Goal: Task Accomplishment & Management: Manage account settings

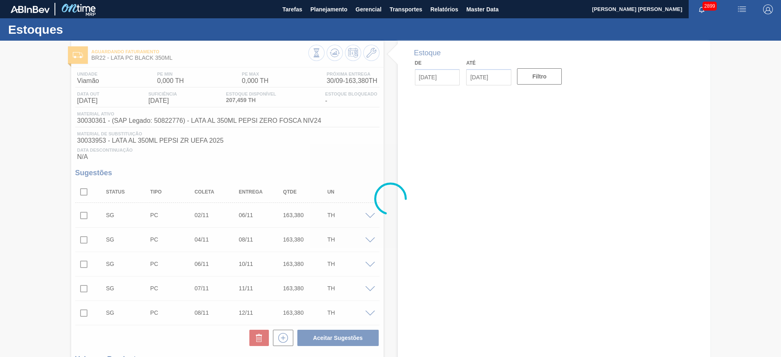
type input "[DATE]"
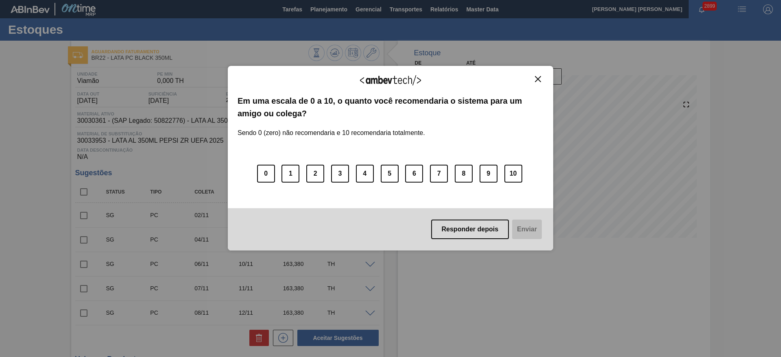
click at [537, 77] on img "Close" at bounding box center [538, 79] width 6 height 6
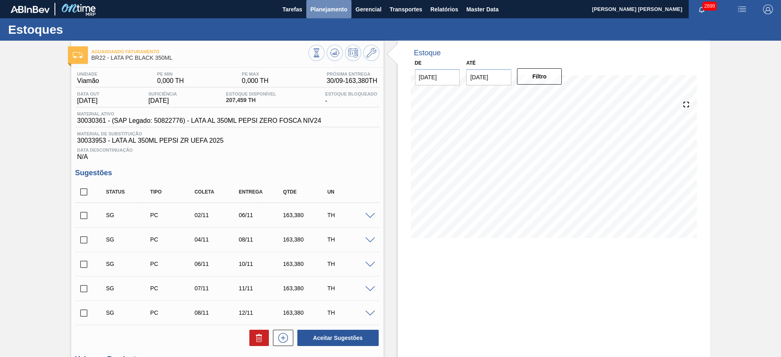
click at [324, 11] on span "Planejamento" at bounding box center [328, 9] width 37 height 10
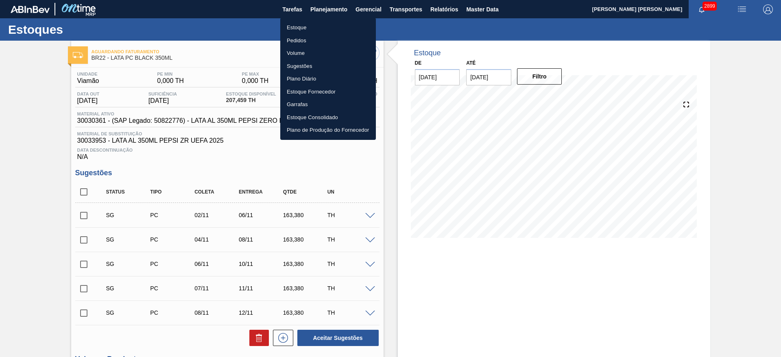
click at [426, 242] on div at bounding box center [390, 178] width 781 height 357
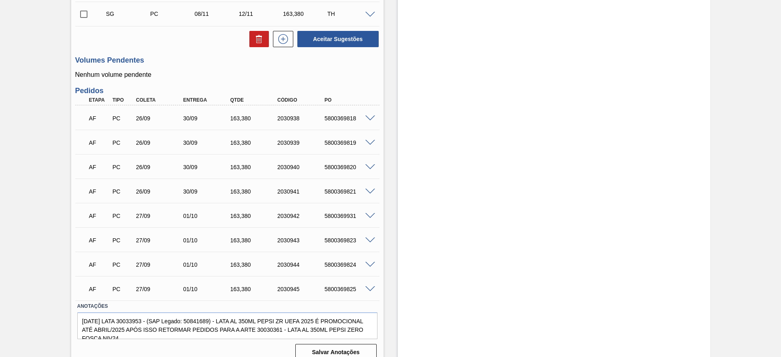
scroll to position [305, 0]
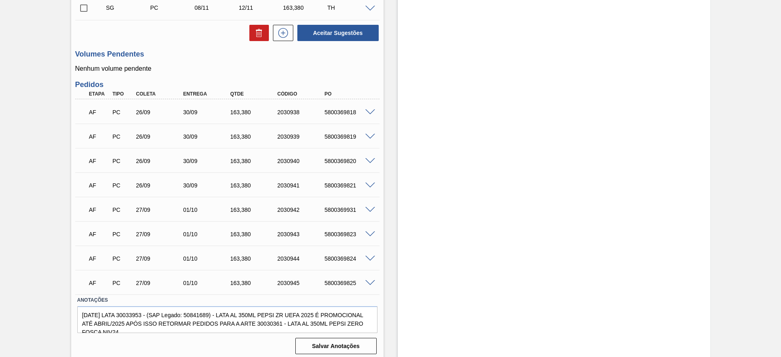
click at [372, 114] on span at bounding box center [370, 112] width 10 height 6
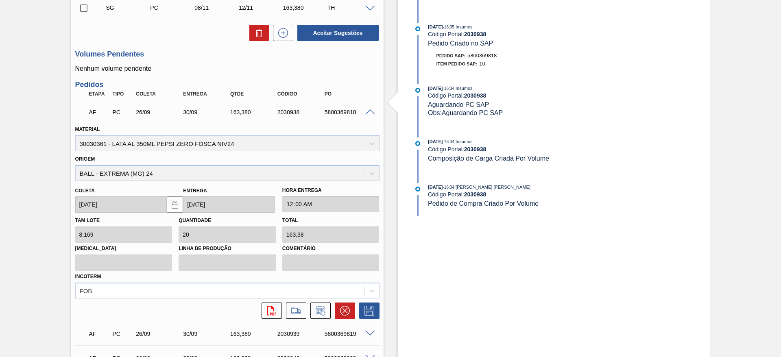
click at [368, 110] on span at bounding box center [370, 112] width 10 height 6
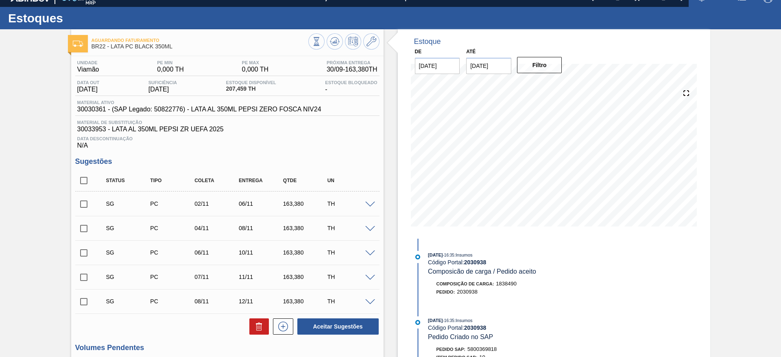
scroll to position [0, 0]
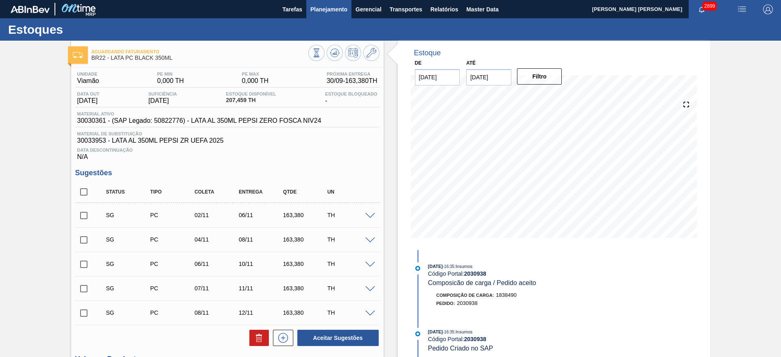
click at [324, 15] on button "Planejamento" at bounding box center [328, 9] width 45 height 18
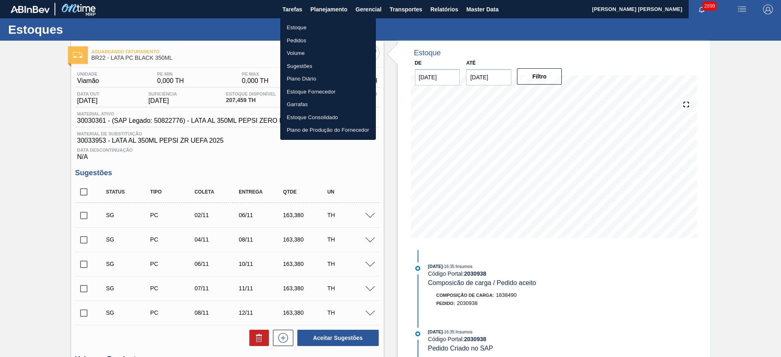
click at [299, 30] on li "Estoque" at bounding box center [328, 27] width 96 height 13
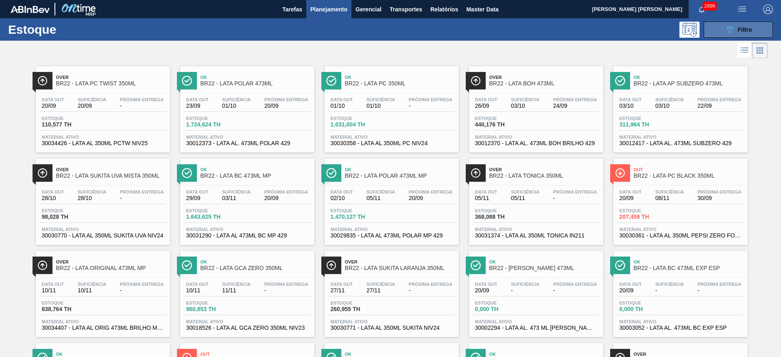
click at [715, 31] on button "089F7B8B-B2A5-4AFE-B5C0-19BA573D28AC Filtro" at bounding box center [738, 30] width 69 height 16
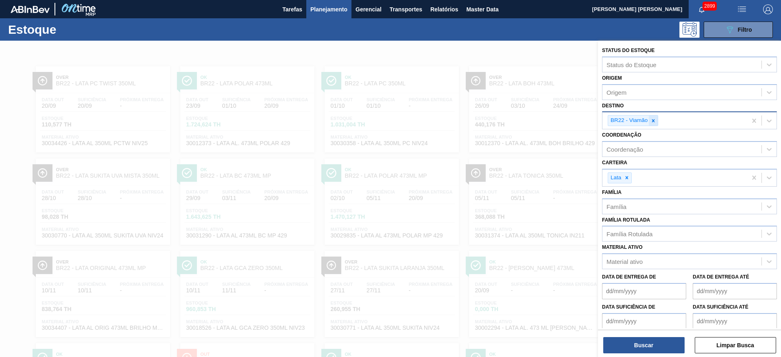
click at [652, 122] on icon at bounding box center [654, 121] width 6 height 6
type input "09"
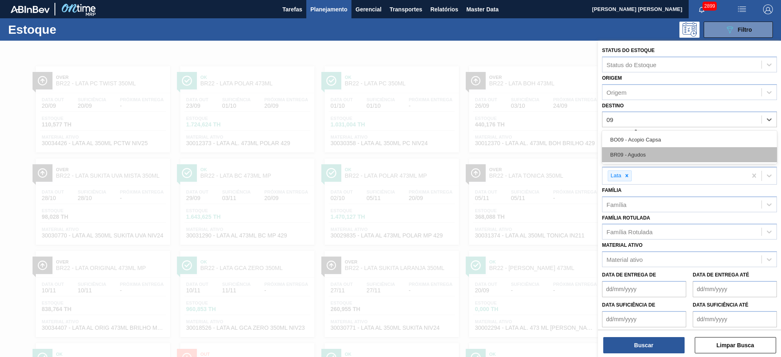
click at [654, 153] on div "BR09 - Agudos" at bounding box center [689, 154] width 175 height 15
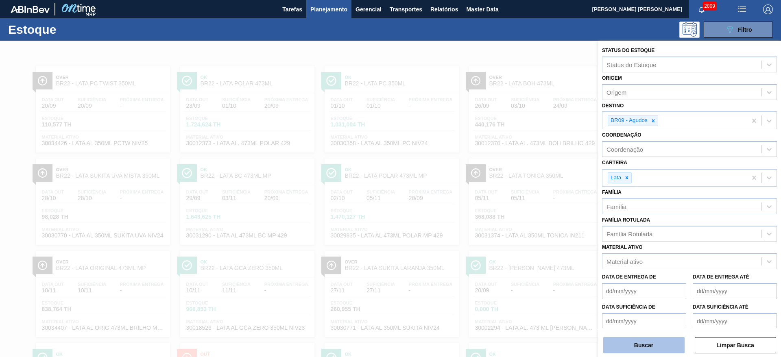
click at [663, 344] on button "Buscar" at bounding box center [643, 345] width 81 height 16
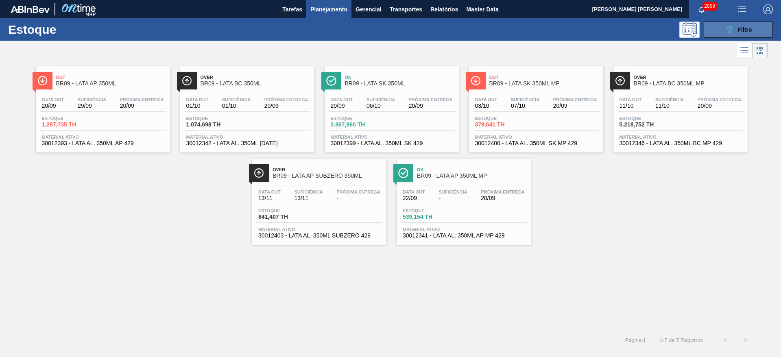
click at [730, 22] on button "089F7B8B-B2A5-4AFE-B5C0-19BA573D28AC Filtro" at bounding box center [738, 30] width 69 height 16
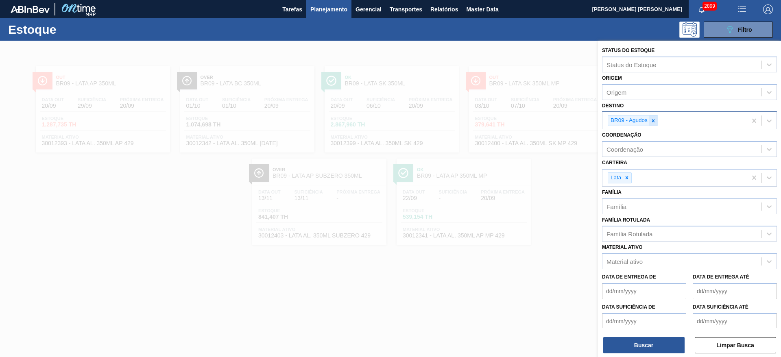
click at [652, 121] on icon at bounding box center [654, 121] width 6 height 6
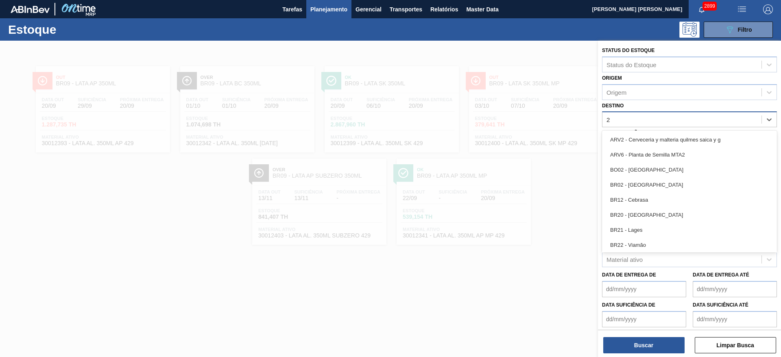
type input "21"
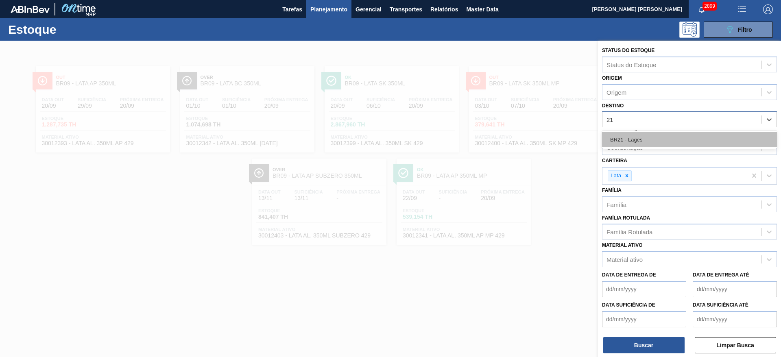
click at [647, 140] on div "BR21 - Lages" at bounding box center [689, 139] width 175 height 15
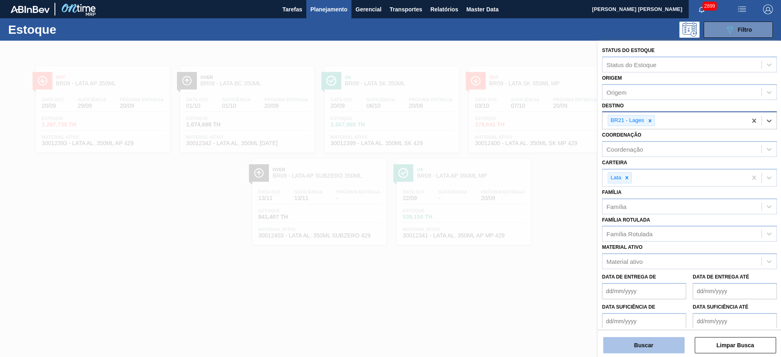
click at [662, 346] on button "Buscar" at bounding box center [643, 345] width 81 height 16
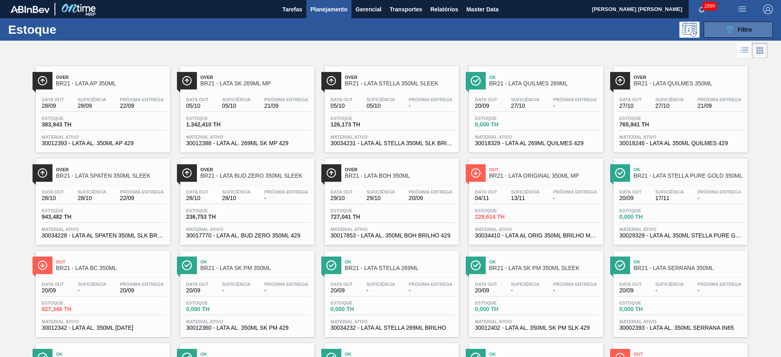
click at [741, 29] on span "Filtro" at bounding box center [745, 29] width 14 height 7
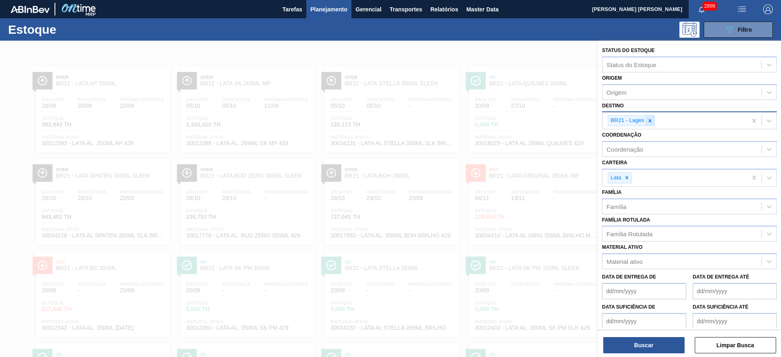
click at [651, 120] on icon at bounding box center [650, 121] width 6 height 6
type input "22"
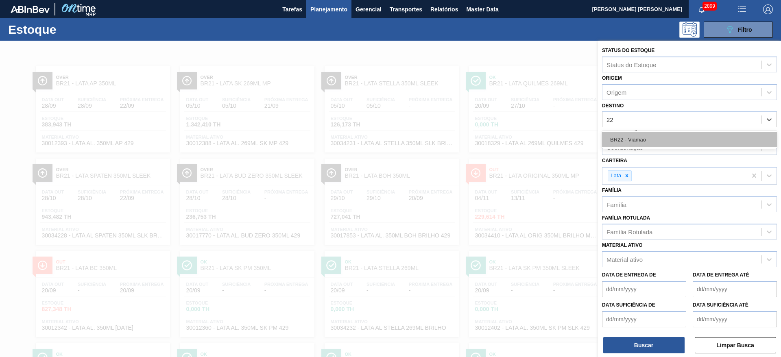
click at [648, 140] on div "BR22 - Viamão" at bounding box center [689, 139] width 175 height 15
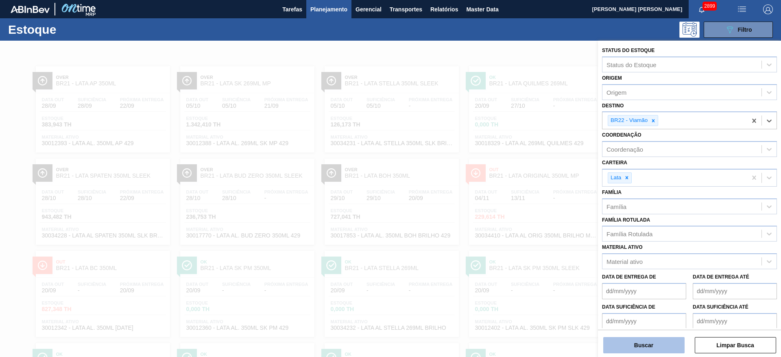
click at [660, 343] on button "Buscar" at bounding box center [643, 345] width 81 height 16
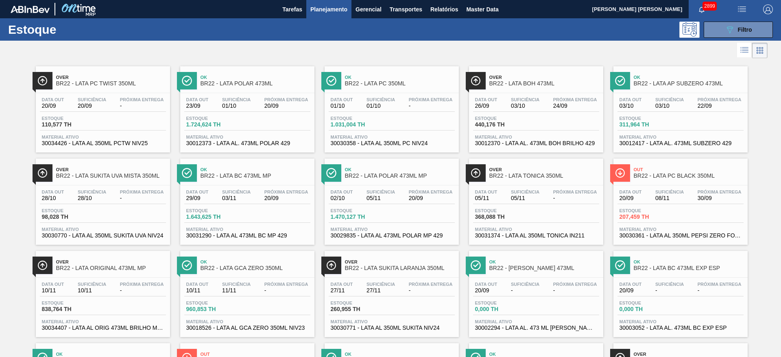
click at [282, 170] on span "Ok" at bounding box center [256, 169] width 110 height 5
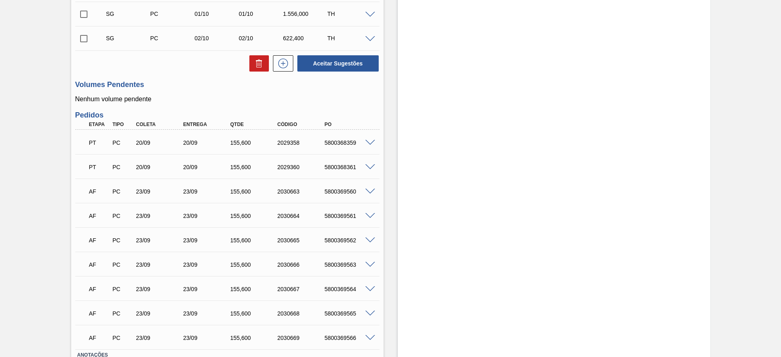
scroll to position [358, 0]
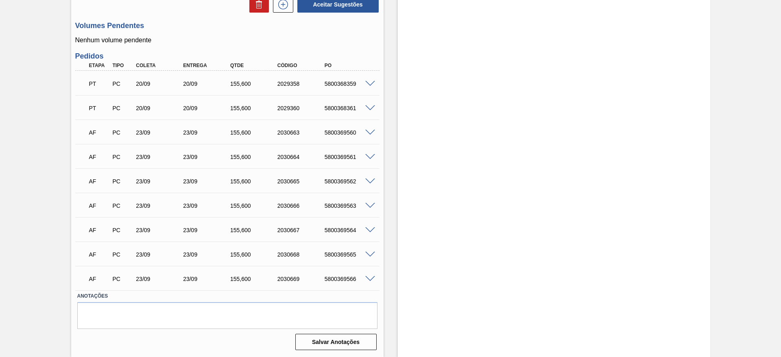
click at [368, 130] on span at bounding box center [370, 133] width 10 height 6
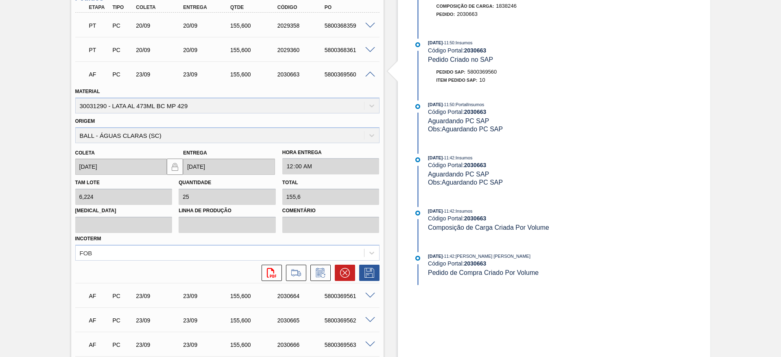
scroll to position [419, 0]
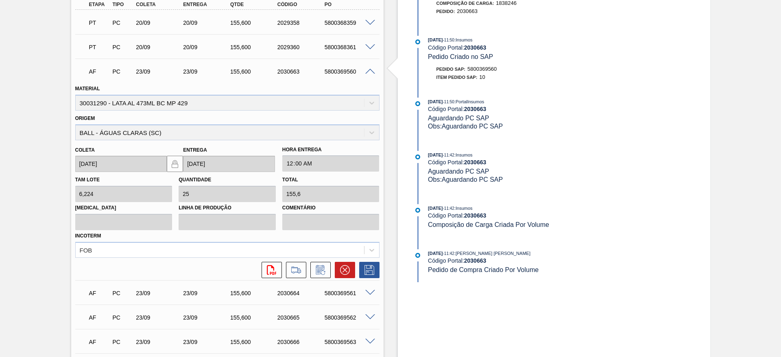
click at [367, 73] on span at bounding box center [370, 72] width 10 height 6
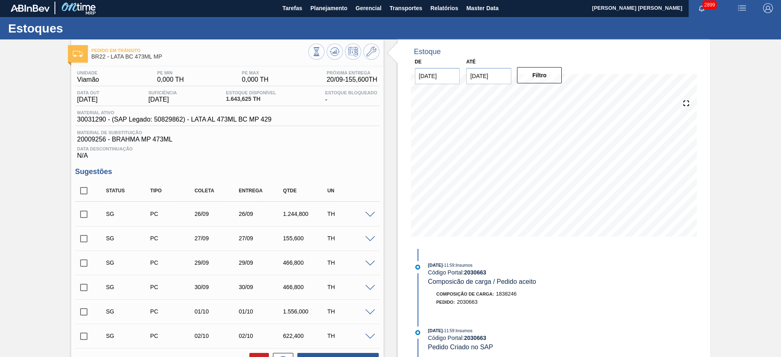
scroll to position [0, 0]
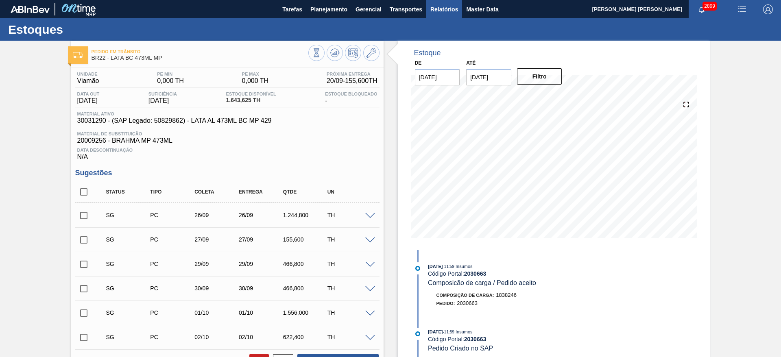
click at [444, 7] on span "Relatórios" at bounding box center [445, 9] width 28 height 10
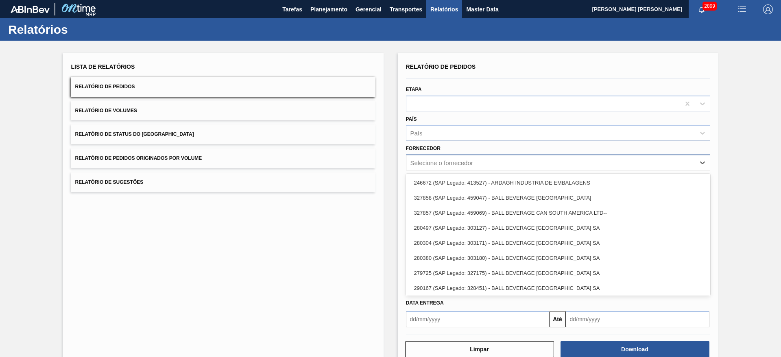
click at [450, 157] on div "Selecione o fornecedor" at bounding box center [551, 163] width 289 height 12
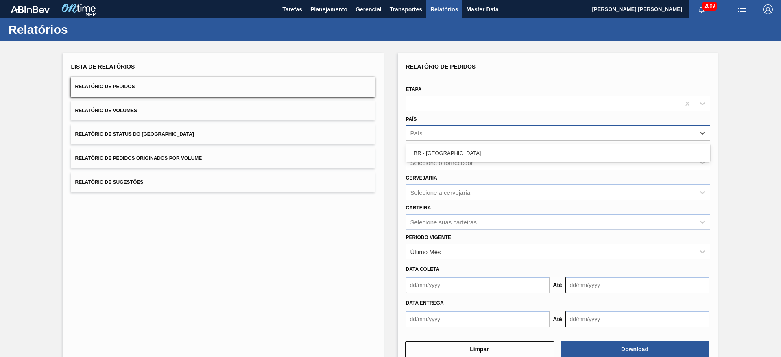
click at [441, 135] on div "País" at bounding box center [551, 133] width 289 height 12
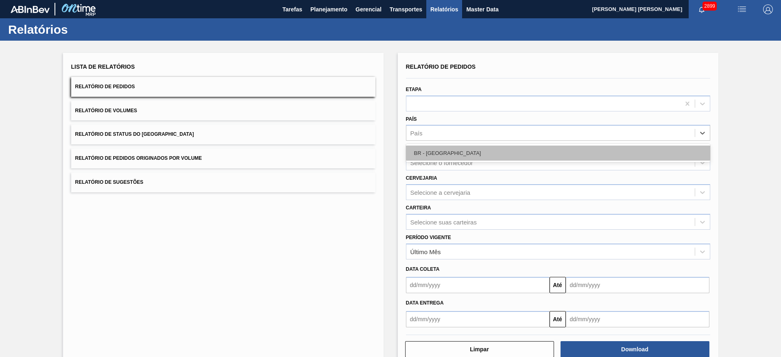
click at [437, 146] on div "BR - Brasil" at bounding box center [558, 153] width 304 height 15
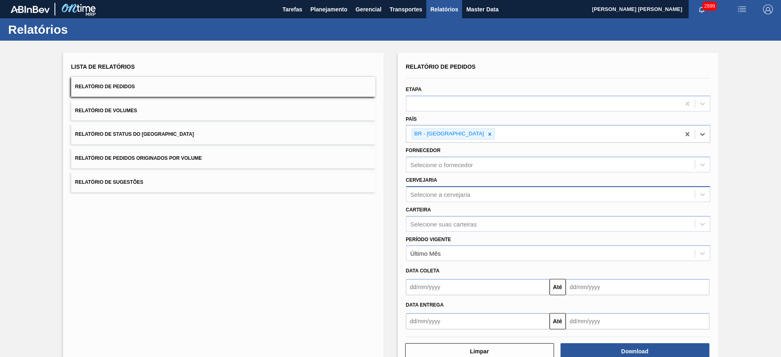
click at [441, 192] on div "Selecione a cervejaria" at bounding box center [441, 194] width 60 height 7
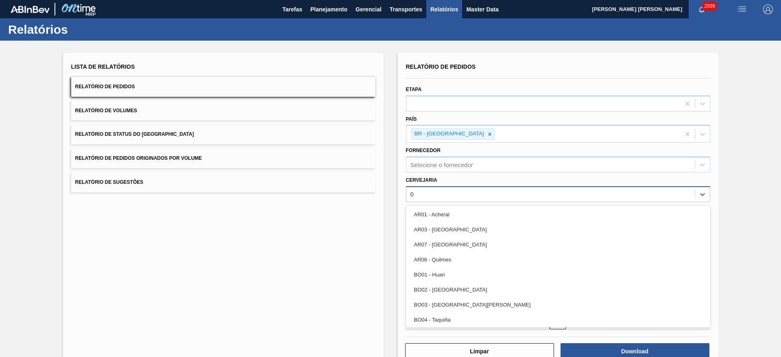
type input "09"
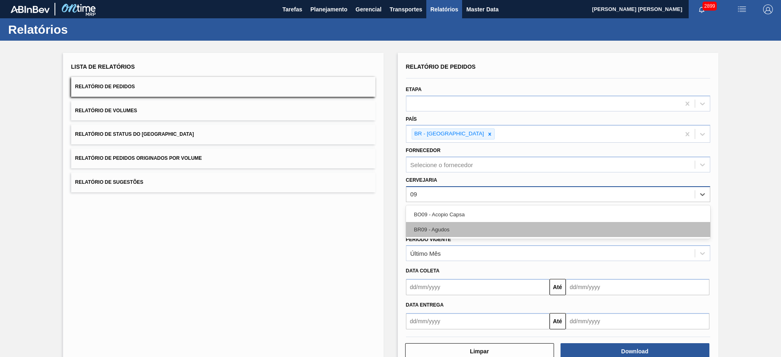
click at [429, 224] on div "BR09 - Agudos" at bounding box center [558, 229] width 304 height 15
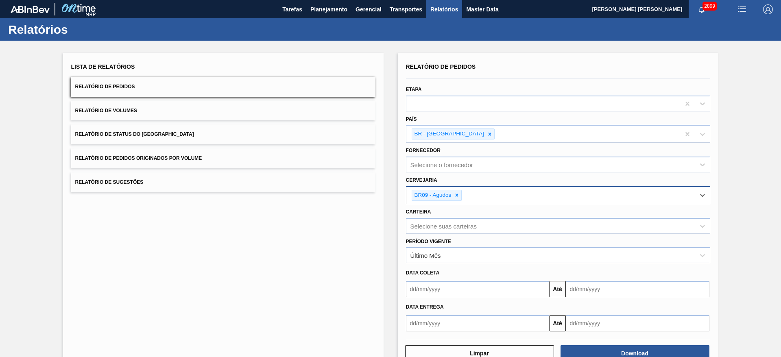
type input "21"
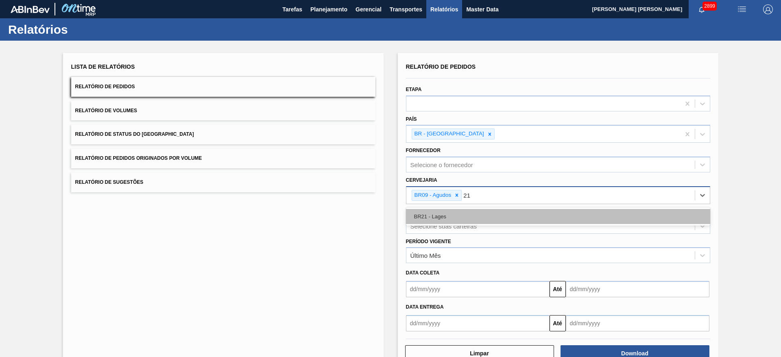
click at [438, 220] on div "BR21 - Lages" at bounding box center [558, 216] width 304 height 15
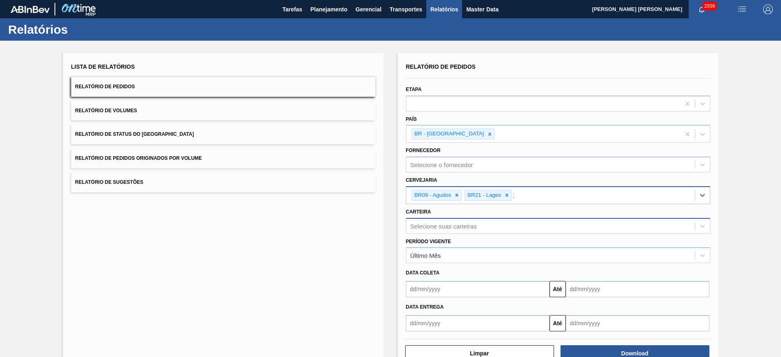
type input "22"
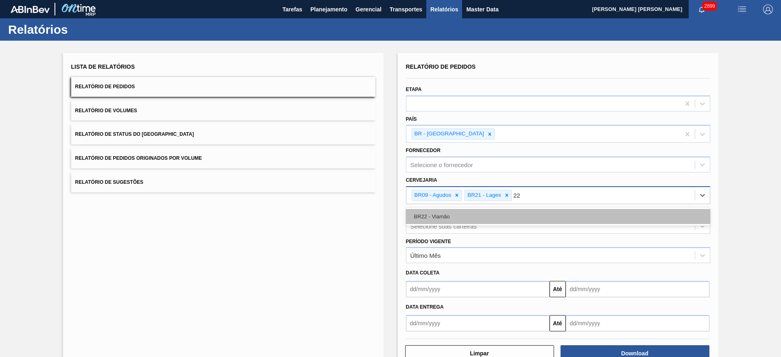
click at [446, 217] on div "BR22 - Viamão" at bounding box center [558, 216] width 304 height 15
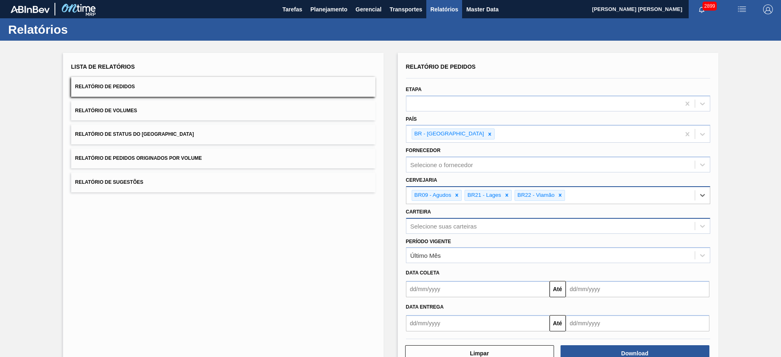
click at [448, 223] on div "Selecione suas carteiras" at bounding box center [444, 226] width 66 height 7
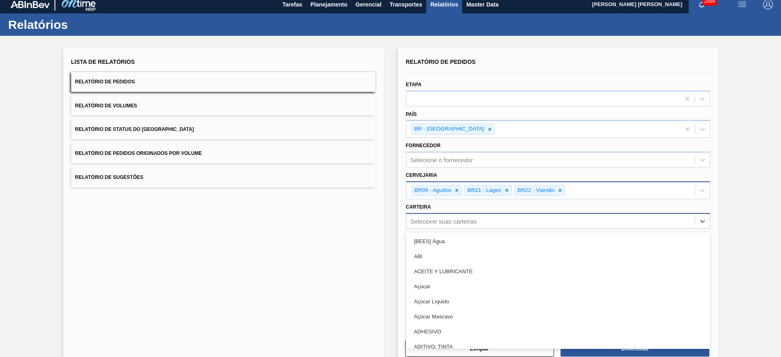
scroll to position [5, 0]
type input "lata"
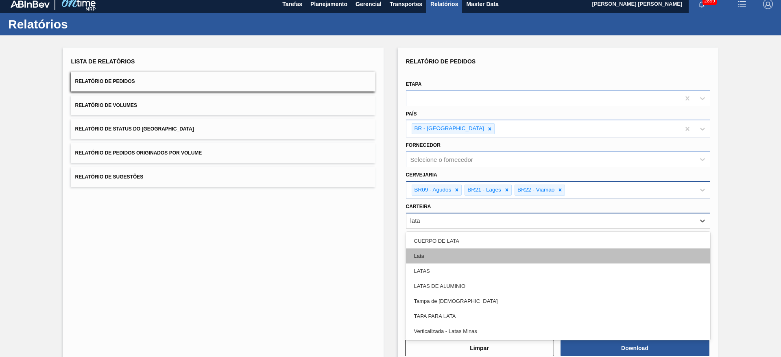
click at [463, 255] on div "Lata" at bounding box center [558, 256] width 304 height 15
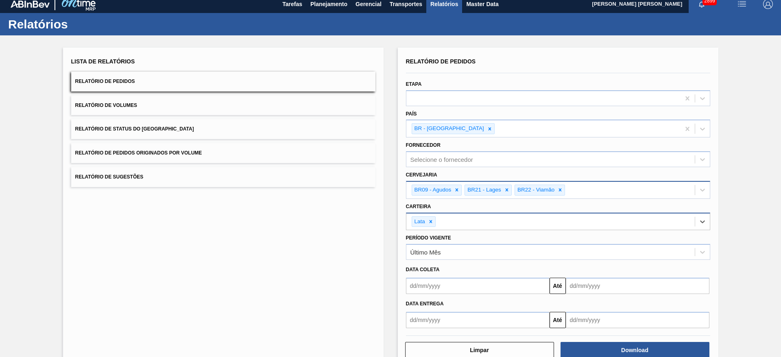
click at [440, 290] on input "text" at bounding box center [478, 286] width 144 height 16
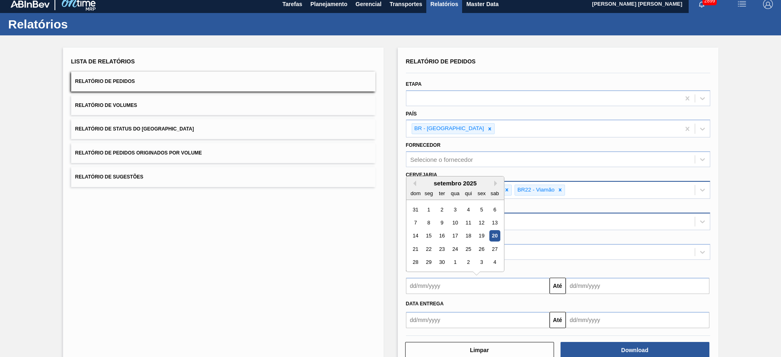
click at [426, 184] on div "setembro 2025" at bounding box center [456, 183] width 98 height 7
click at [483, 235] on div "19" at bounding box center [481, 236] width 11 height 11
type input "[DATE]"
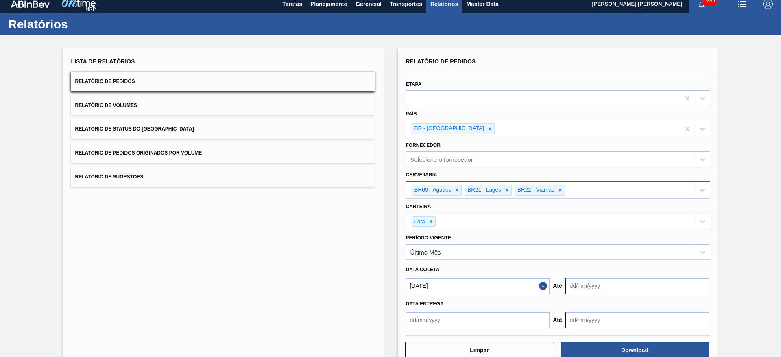
click at [583, 284] on input "text" at bounding box center [638, 286] width 144 height 16
click at [583, 183] on div "setembro 2025" at bounding box center [615, 183] width 98 height 7
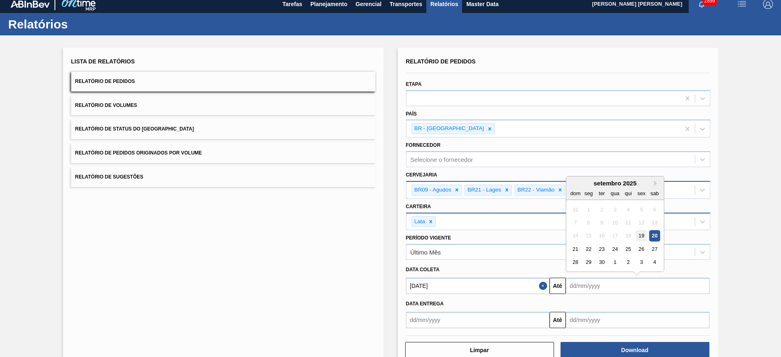
click at [643, 238] on div "19" at bounding box center [641, 236] width 11 height 11
type input "[DATE]"
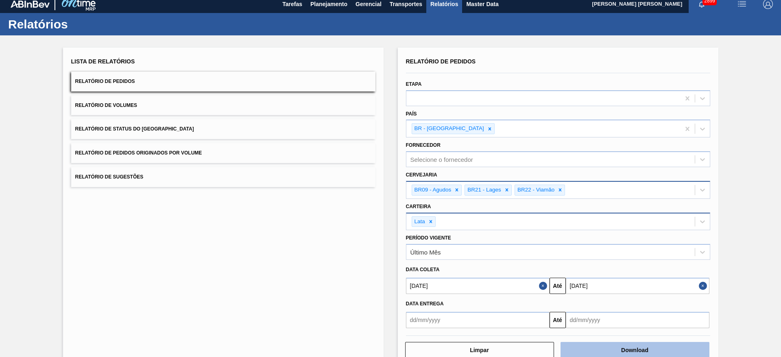
click at [623, 350] on button "Download" at bounding box center [635, 350] width 149 height 16
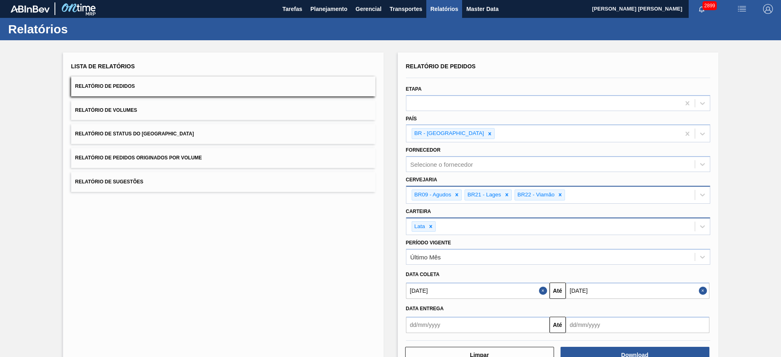
scroll to position [0, 0]
click at [328, 11] on span "Planejamento" at bounding box center [328, 9] width 37 height 10
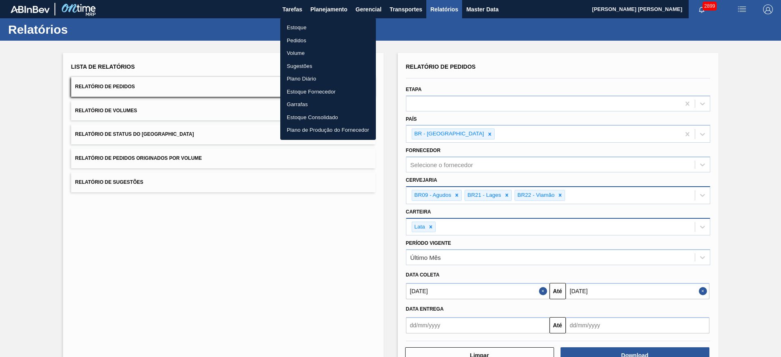
click at [291, 27] on li "Estoque" at bounding box center [328, 27] width 96 height 13
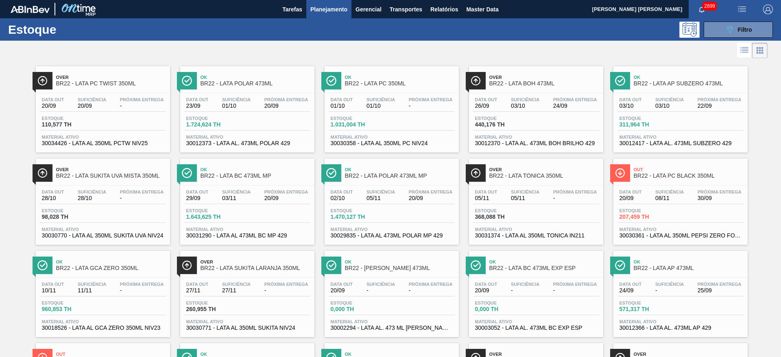
click at [332, 50] on div at bounding box center [384, 51] width 768 height 20
click at [746, 25] on div "089F7B8B-B2A5-4AFE-B5C0-19BA573D28AC Filtro" at bounding box center [738, 30] width 27 height 10
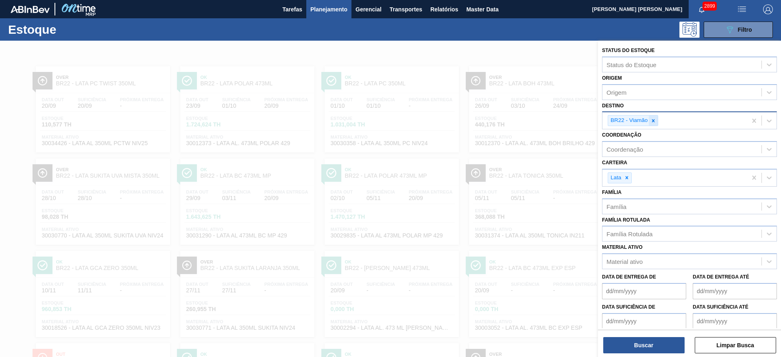
click at [652, 119] on icon at bounding box center [654, 121] width 6 height 6
type input "09"
click at [671, 118] on icon at bounding box center [670, 121] width 6 height 6
type input "09"
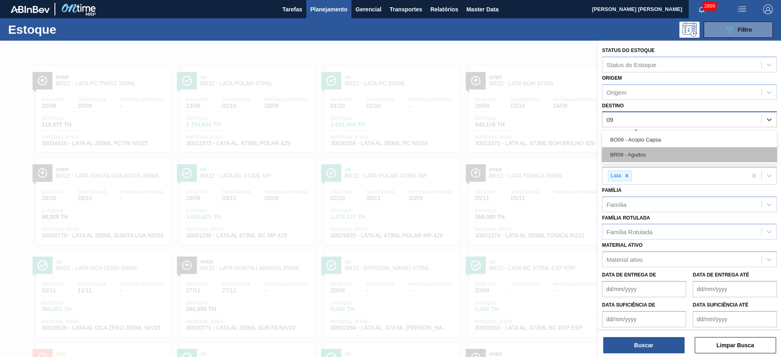
click at [658, 152] on div "BR09 - Agudos" at bounding box center [689, 154] width 175 height 15
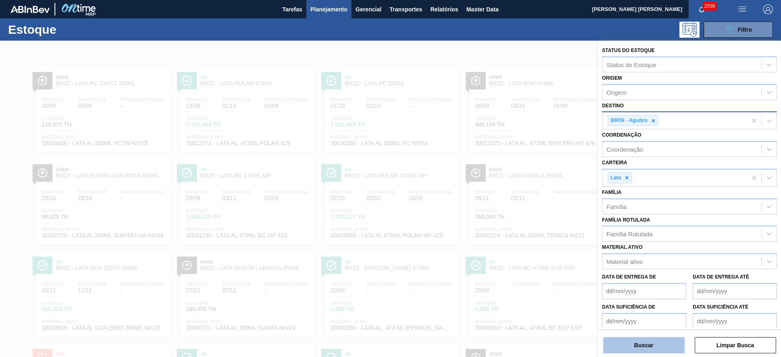
click at [662, 341] on button "Buscar" at bounding box center [643, 345] width 81 height 16
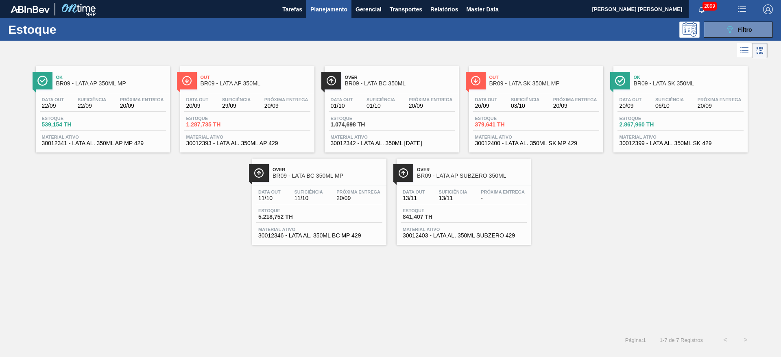
click at [393, 74] on div "Over BR09 - LATA BC 350ML" at bounding box center [400, 81] width 110 height 18
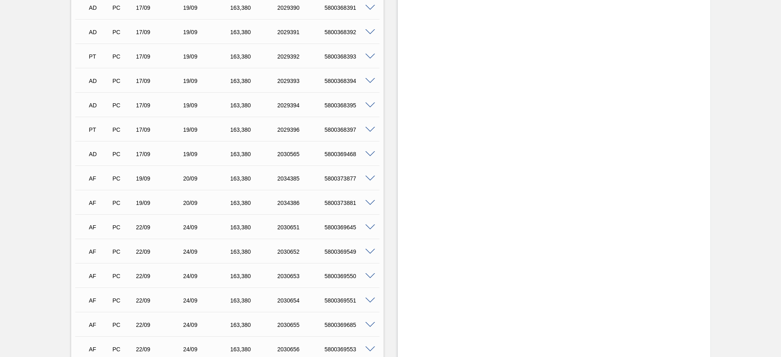
scroll to position [916, 0]
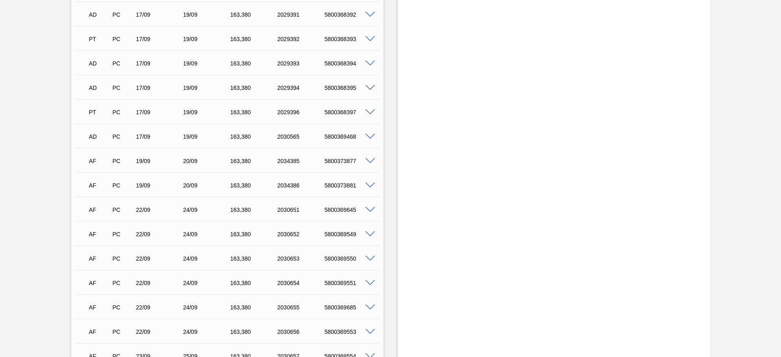
click at [369, 161] on span at bounding box center [370, 161] width 10 height 6
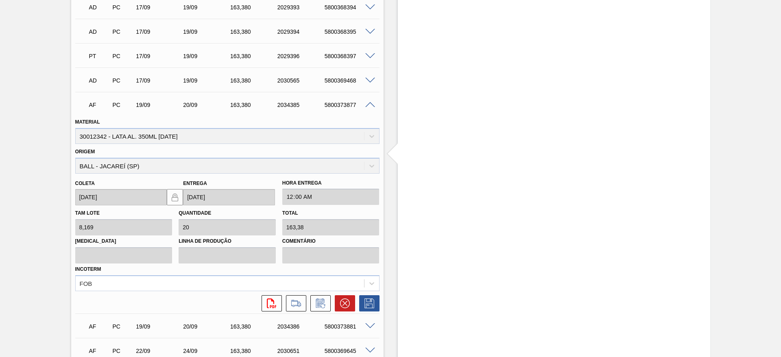
scroll to position [977, 0]
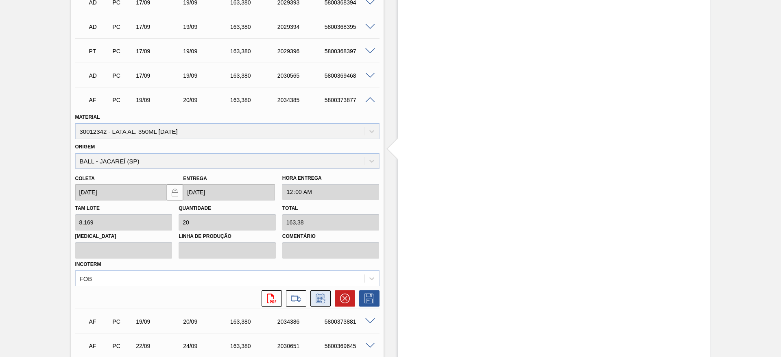
click at [324, 302] on icon at bounding box center [320, 299] width 13 height 10
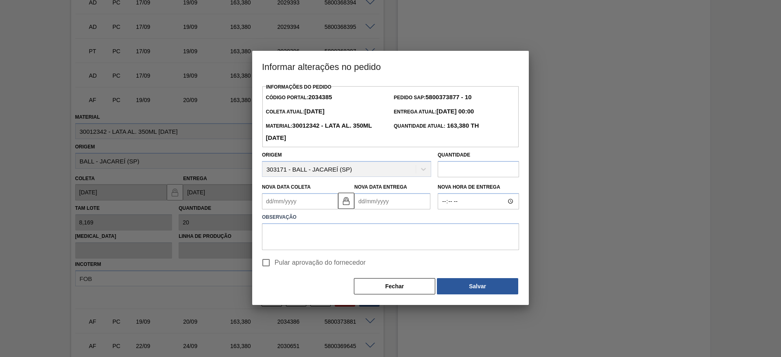
click at [312, 204] on Coleta2034385 "Nova Data Coleta" at bounding box center [300, 201] width 76 height 16
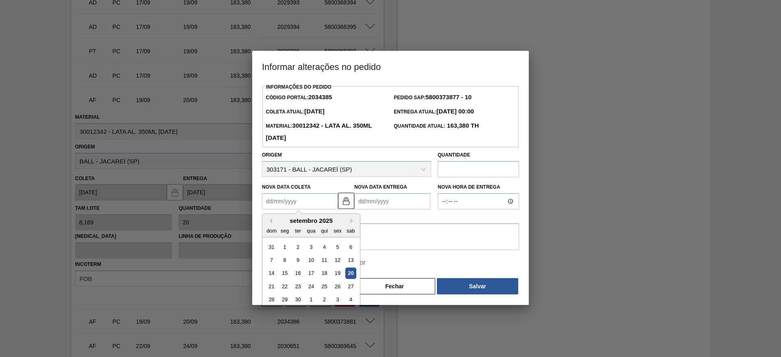
click at [354, 273] on div "20" at bounding box center [350, 273] width 11 height 11
type Coleta2034385 "[DATE]"
type Entrega2034385 "21/09/2025"
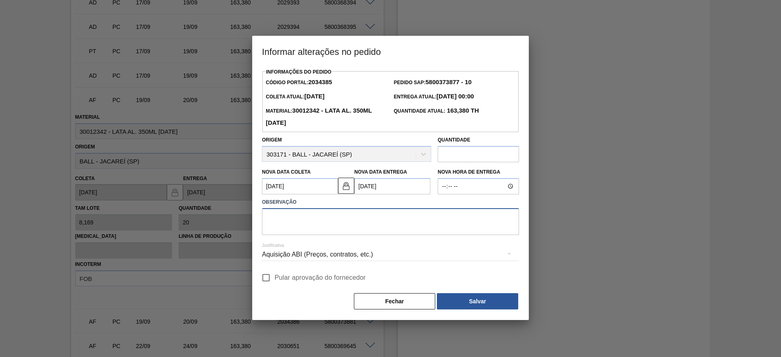
click at [353, 220] on textarea at bounding box center [390, 221] width 257 height 27
paste textarea "Furo D-1 - carros apresentados"
type textarea "Furo D-1 - carros apresentados"
click at [344, 255] on div "Aquisição ABI (Preços, contratos, etc.)" at bounding box center [390, 254] width 257 height 23
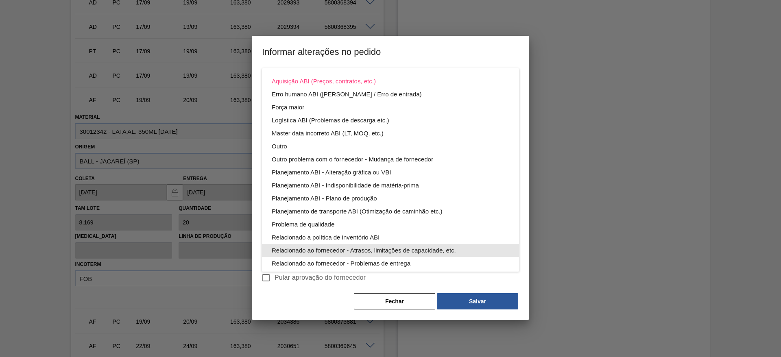
click at [369, 252] on div "Relacionado ao fornecedor - Atrasos, limitações de capacidade, etc." at bounding box center [391, 250] width 238 height 13
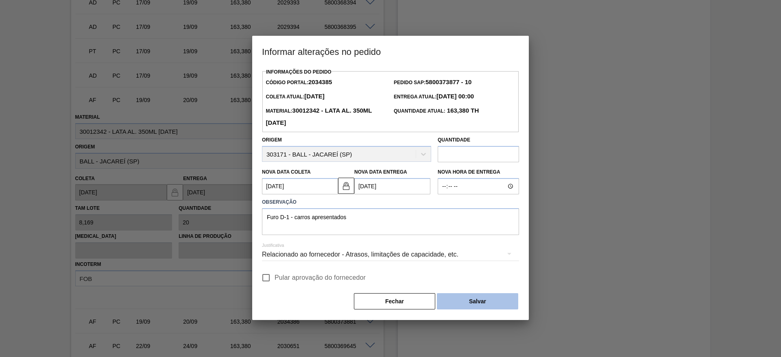
click at [463, 300] on button "Salvar" at bounding box center [477, 301] width 81 height 16
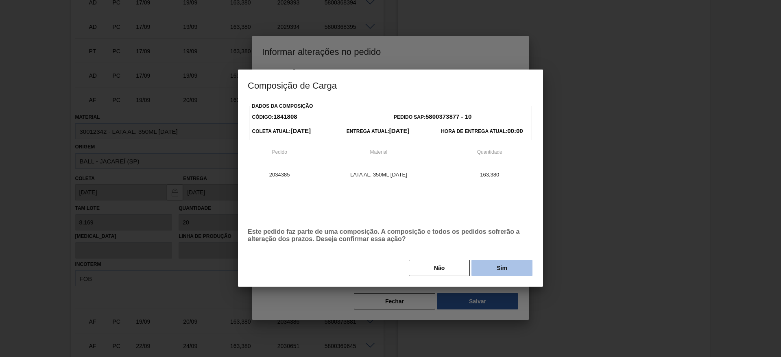
click at [504, 267] on button "Sim" at bounding box center [502, 268] width 61 height 16
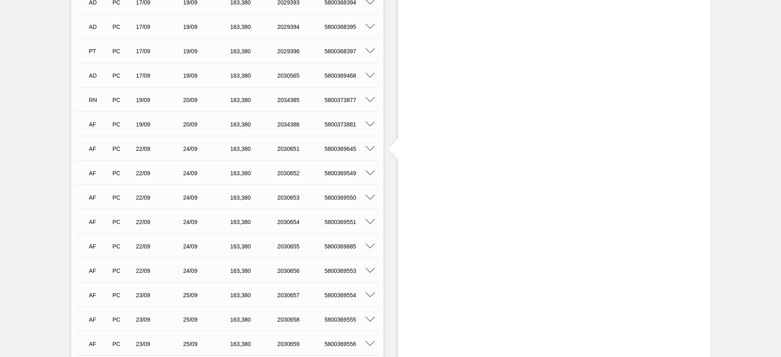
click at [370, 122] on span at bounding box center [370, 125] width 10 height 6
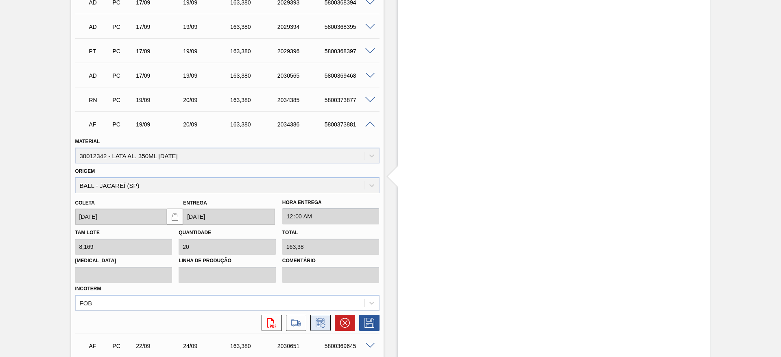
click at [321, 319] on icon at bounding box center [320, 323] width 13 height 10
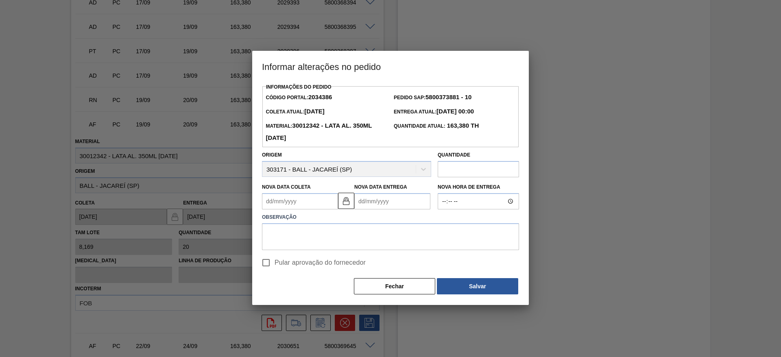
click at [299, 205] on Coleta2034386 "Nova Data Coleta" at bounding box center [300, 201] width 76 height 16
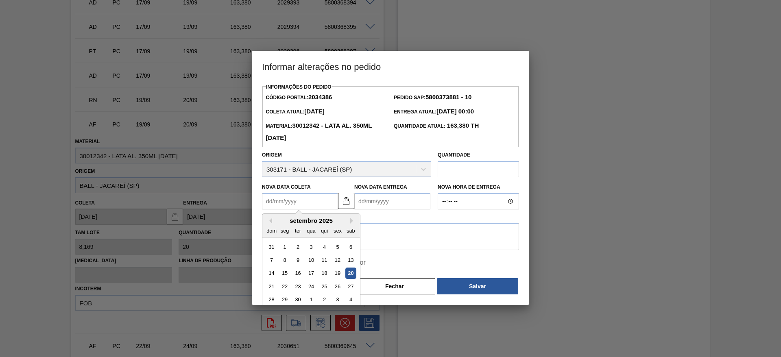
click at [354, 278] on div "20" at bounding box center [350, 273] width 11 height 11
type Coleta2034386 "[DATE]"
type Entrega2034386 "21/09/2025"
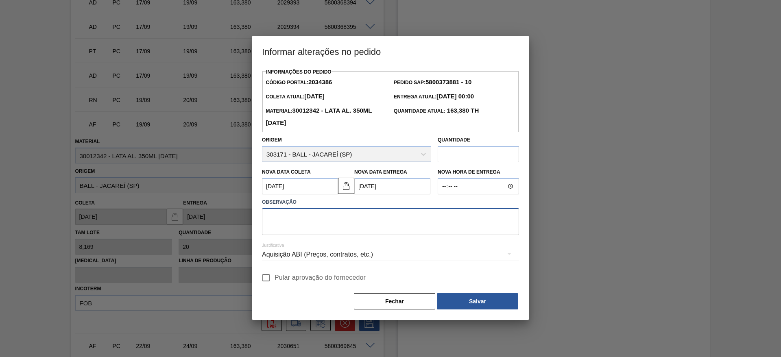
click at [339, 221] on textarea at bounding box center [390, 221] width 257 height 27
paste textarea "Furo D-1 - carros apresentados"
type textarea "Furo D-1 - carros apresentados"
click at [339, 258] on div "Aquisição ABI (Preços, contratos, etc.)" at bounding box center [390, 254] width 257 height 23
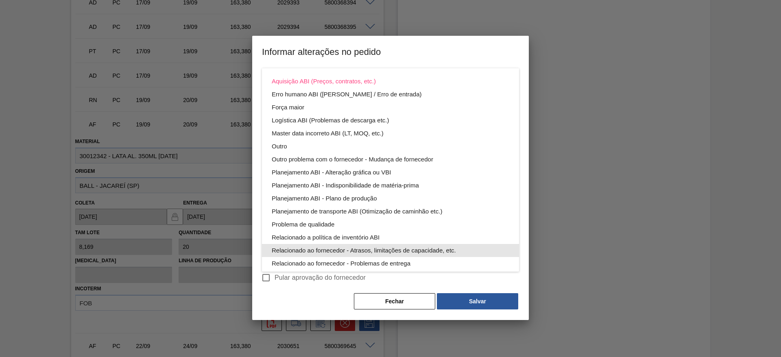
click at [365, 249] on div "Relacionado ao fornecedor - Atrasos, limitações de capacidade, etc." at bounding box center [391, 250] width 238 height 13
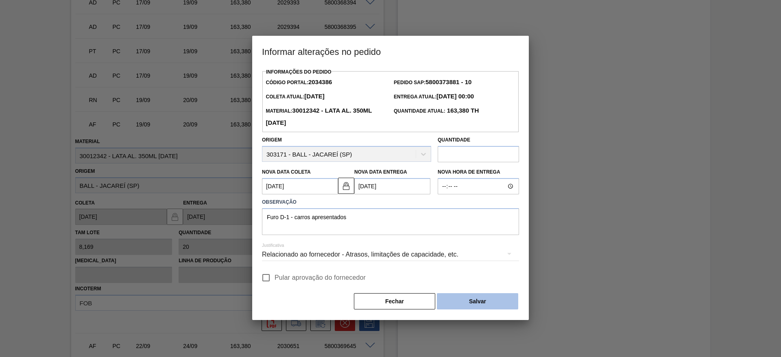
click at [471, 302] on button "Salvar" at bounding box center [477, 301] width 81 height 16
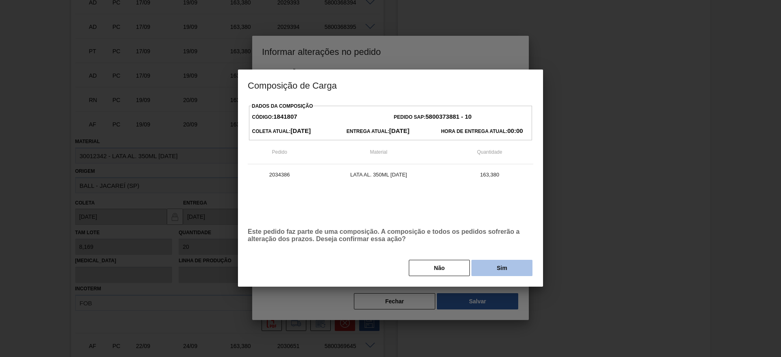
click at [494, 266] on button "Sim" at bounding box center [502, 268] width 61 height 16
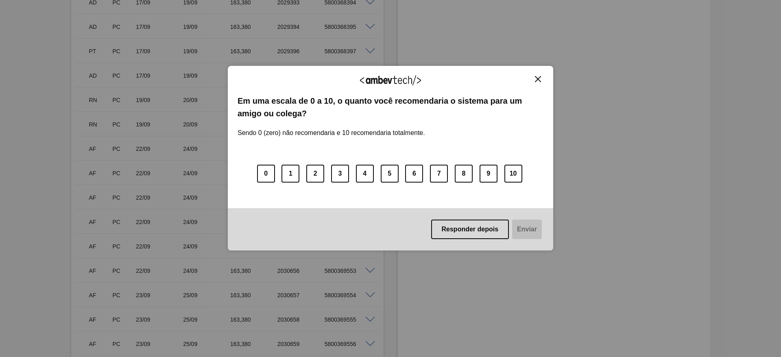
click at [538, 81] on img "Close" at bounding box center [538, 79] width 6 height 6
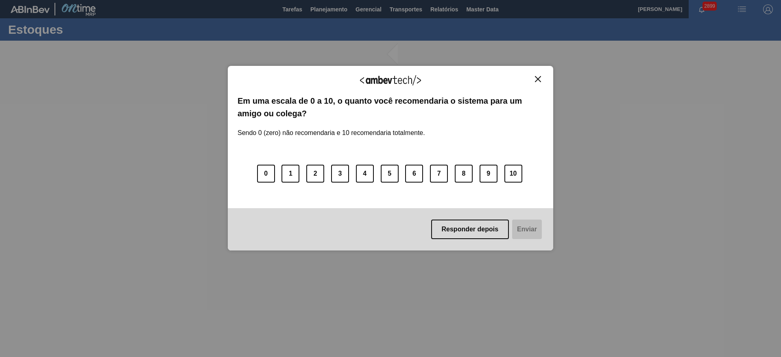
click at [539, 81] on img "Close" at bounding box center [538, 79] width 6 height 6
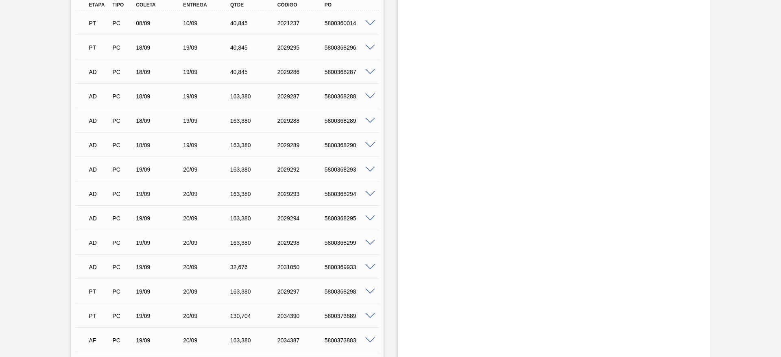
scroll to position [721, 0]
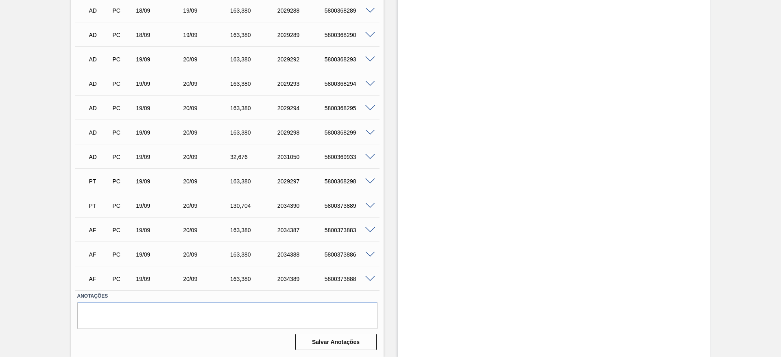
click at [371, 228] on span at bounding box center [370, 230] width 10 height 6
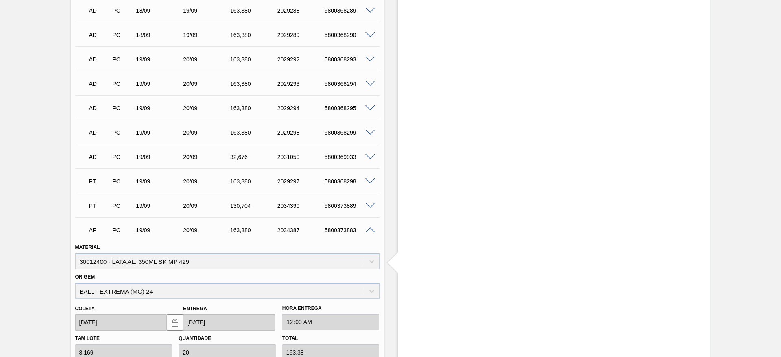
scroll to position [904, 0]
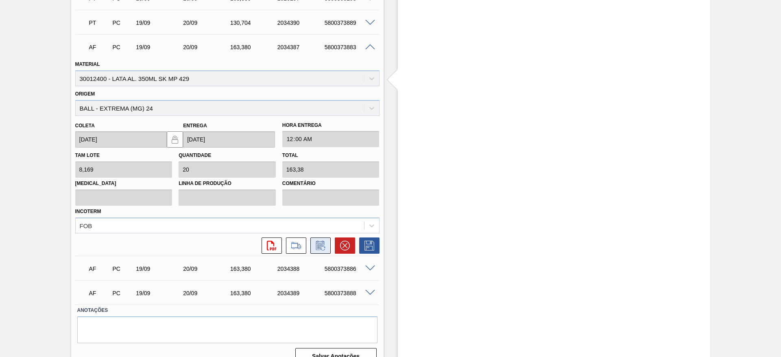
click at [319, 249] on icon at bounding box center [320, 246] width 6 height 5
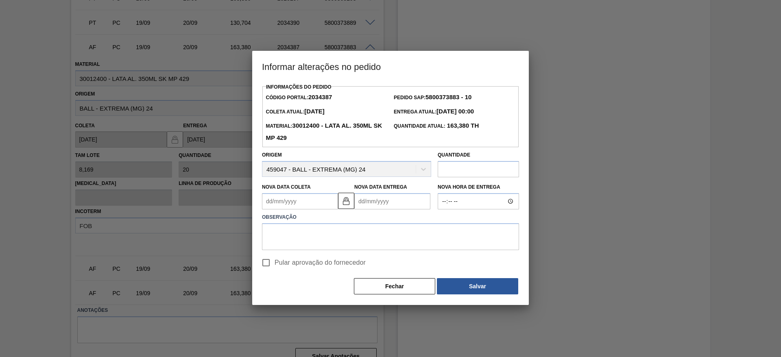
click at [309, 206] on Coleta2034387 "Nova Data Coleta" at bounding box center [300, 201] width 76 height 16
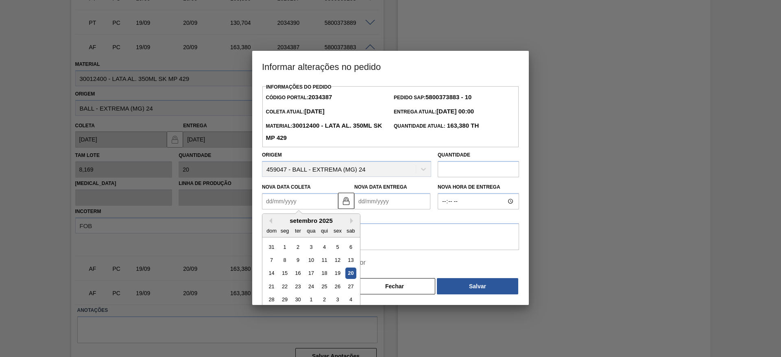
click at [354, 275] on div "20" at bounding box center [350, 273] width 11 height 11
type Coleta2034387 "[DATE]"
type Entrega2034387 "21/09/2025"
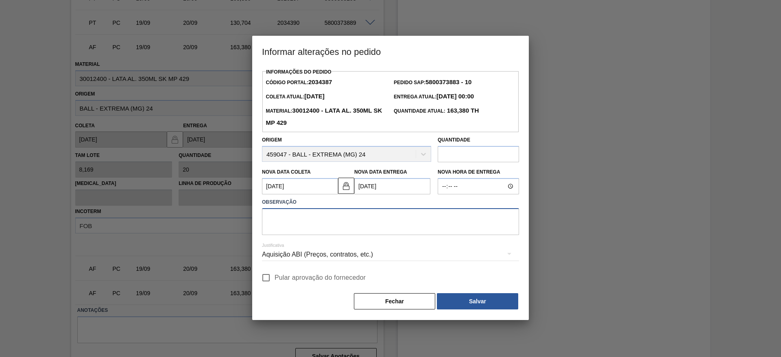
click at [313, 226] on textarea at bounding box center [390, 221] width 257 height 27
click at [291, 220] on textarea "Furo D-1- - carros apresentados" at bounding box center [390, 221] width 257 height 27
drag, startPoint x: 344, startPoint y: 217, endPoint x: 255, endPoint y: 219, distance: 88.7
click at [255, 219] on div "Informações do Pedido Código Portal: 2034387 Pedido SAP: 5800373883 - 10 Coleta…" at bounding box center [390, 193] width 277 height 254
drag, startPoint x: 360, startPoint y: 216, endPoint x: 194, endPoint y: 210, distance: 166.2
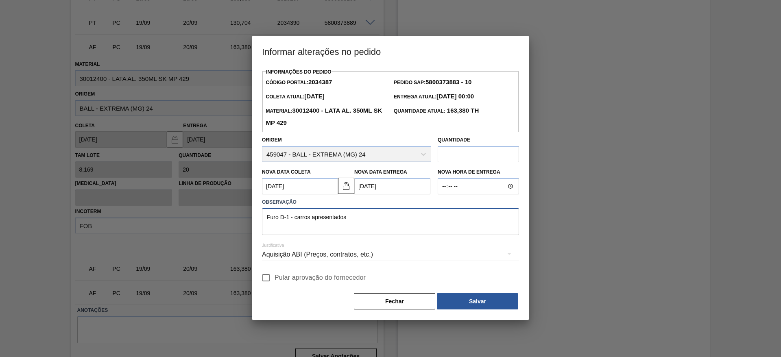
click at [194, 210] on div "Informar alterações no pedido Informações do Pedido Código Portal: 2034387 Pedi…" at bounding box center [390, 178] width 781 height 357
type textarea "Furo D-1 - carros apresentados"
click at [315, 253] on div "Aquisição ABI (Preços, contratos, etc.)" at bounding box center [390, 254] width 257 height 23
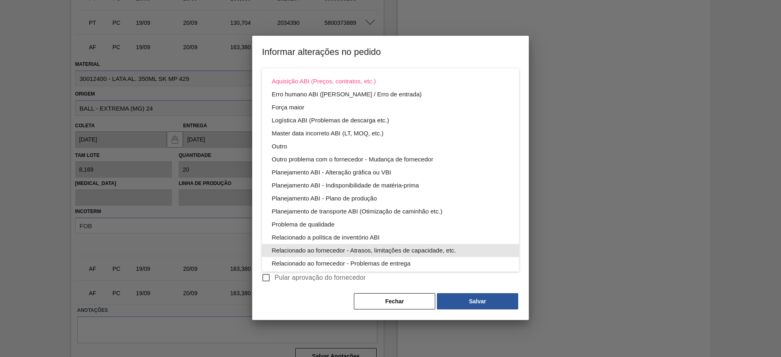
click at [398, 249] on div "Relacionado ao fornecedor - Atrasos, limitações de capacidade, etc." at bounding box center [391, 250] width 238 height 13
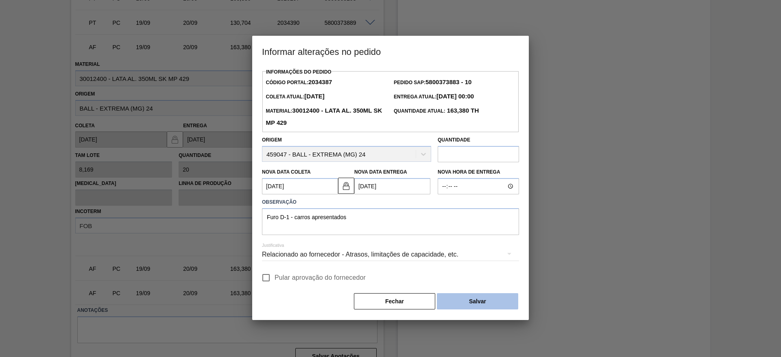
click at [486, 303] on button "Salvar" at bounding box center [477, 301] width 81 height 16
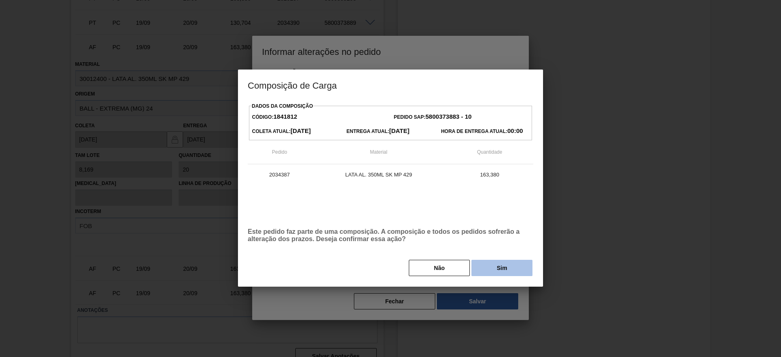
click at [496, 271] on button "Sim" at bounding box center [502, 268] width 61 height 16
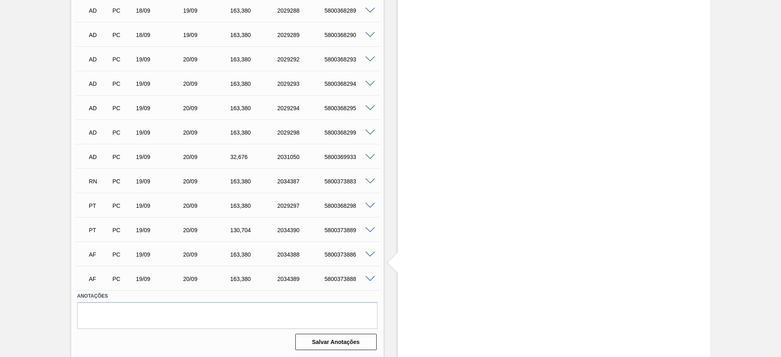
scroll to position [721, 0]
click at [367, 253] on span at bounding box center [370, 255] width 10 height 6
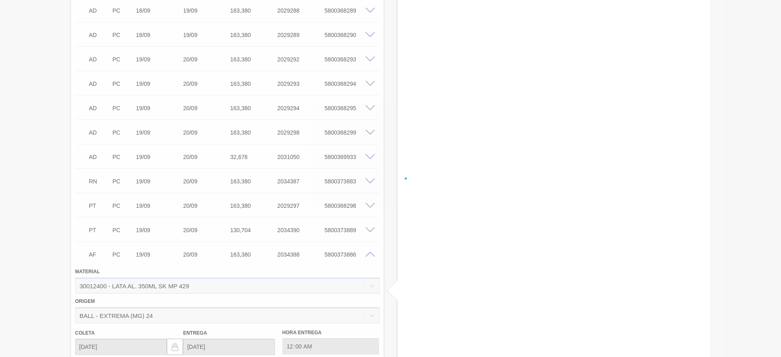
scroll to position [855, 0]
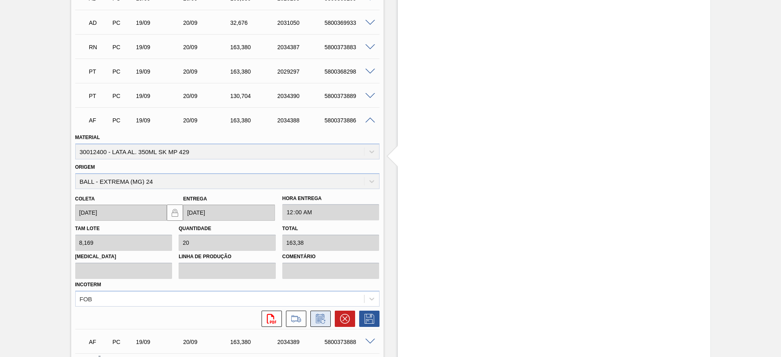
click at [322, 317] on icon at bounding box center [320, 319] width 6 height 5
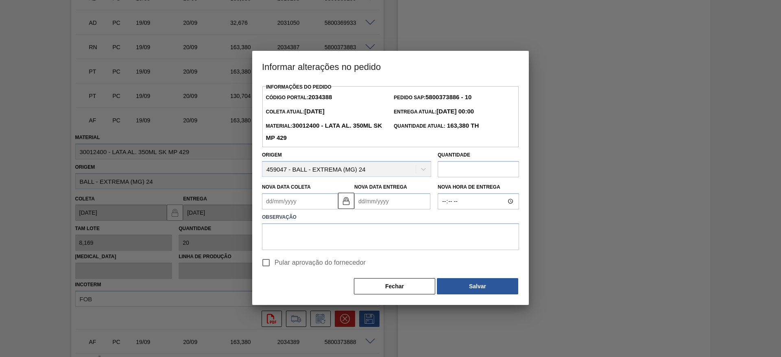
click at [305, 207] on Coleta2034388 "Nova Data Coleta" at bounding box center [300, 201] width 76 height 16
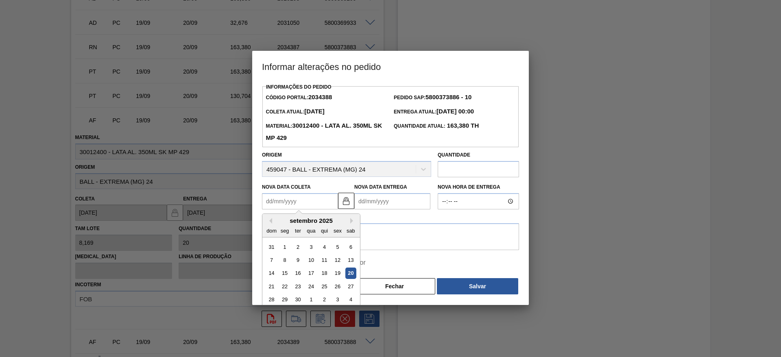
click at [352, 275] on div "20" at bounding box center [350, 273] width 11 height 11
type Coleta2034388 "[DATE]"
type Entrega2034388 "21/09/2025"
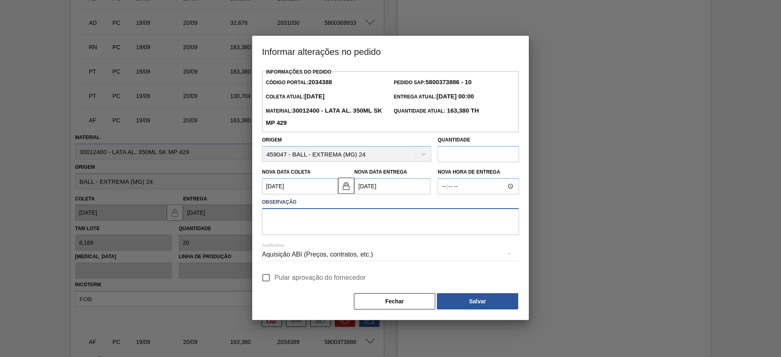
click at [317, 226] on textarea at bounding box center [390, 221] width 257 height 27
paste textarea "Furo D-1 - carros apresentados"
type textarea "Furo D-1 - carros apresentados"
click at [310, 261] on div "Aquisição ABI (Preços, contratos, etc.)" at bounding box center [390, 254] width 257 height 23
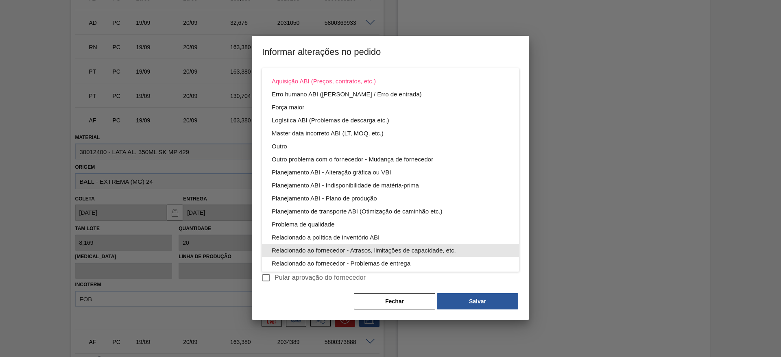
click at [389, 252] on div "Relacionado ao fornecedor - Atrasos, limitações de capacidade, etc." at bounding box center [391, 250] width 238 height 13
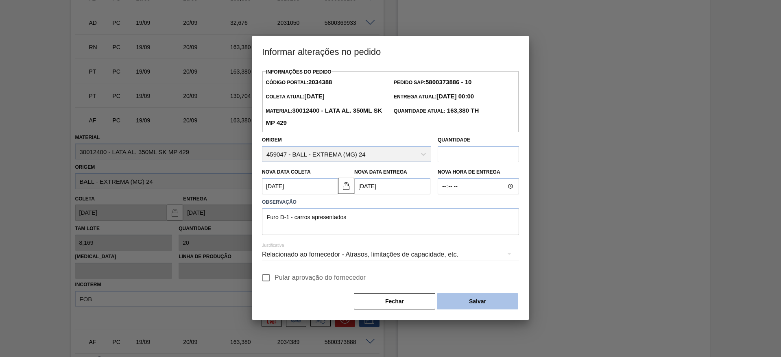
click at [468, 300] on button "Salvar" at bounding box center [477, 301] width 81 height 16
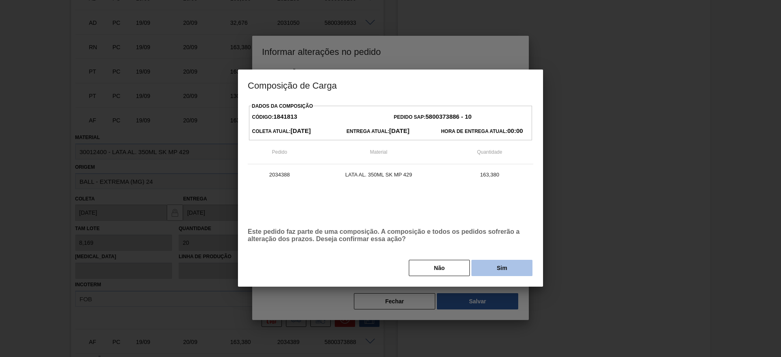
click at [493, 271] on button "Sim" at bounding box center [502, 268] width 61 height 16
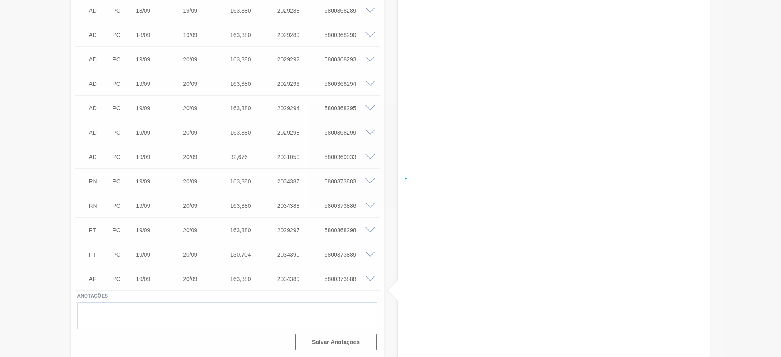
scroll to position [794, 0]
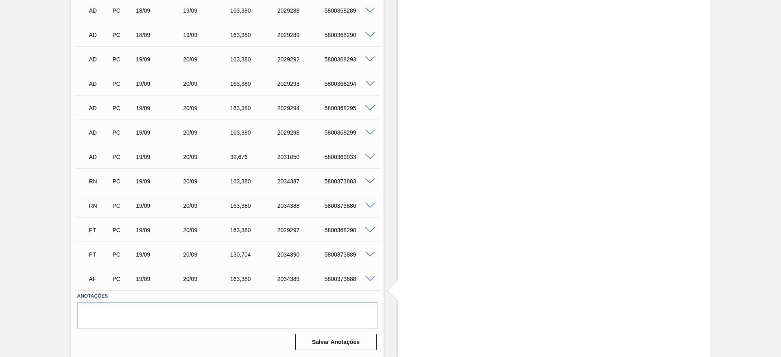
click at [372, 278] on span at bounding box center [370, 279] width 10 height 6
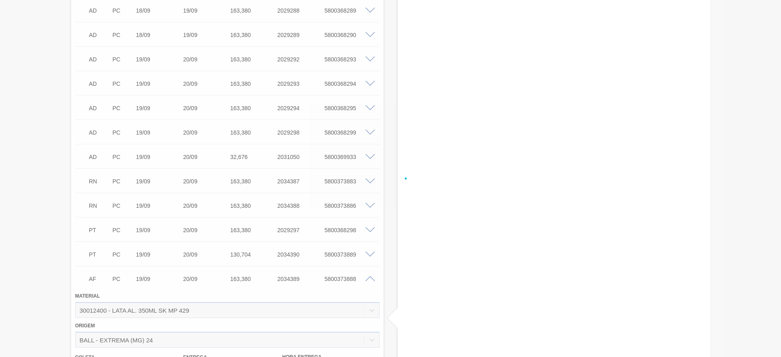
scroll to position [928, 0]
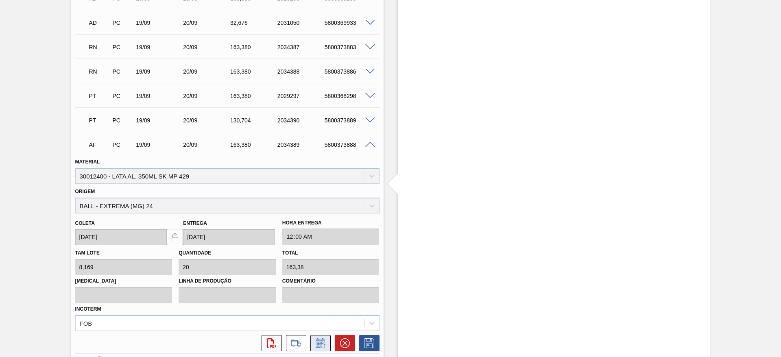
click at [317, 341] on icon at bounding box center [320, 344] width 13 height 10
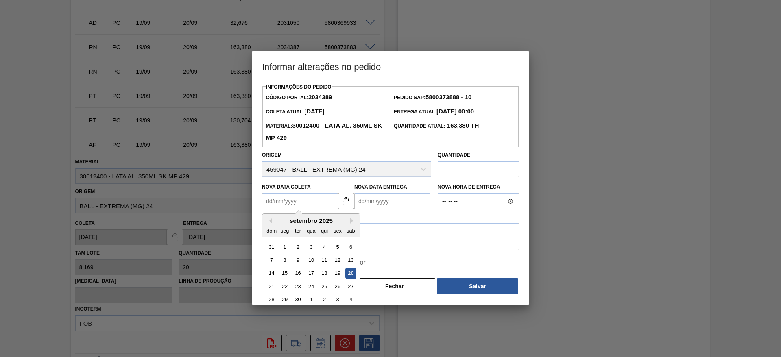
click at [321, 201] on Coleta2034389 "Nova Data Coleta" at bounding box center [300, 201] width 76 height 16
click at [353, 278] on div "20" at bounding box center [350, 273] width 11 height 11
type Coleta2034389 "[DATE]"
type Entrega2034389 "21/09/2025"
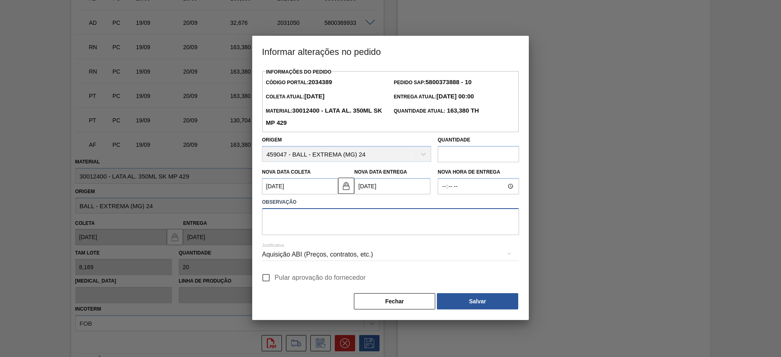
click at [349, 215] on textarea at bounding box center [390, 221] width 257 height 27
paste textarea "Furo D-1 - carros apresentados"
type textarea "Furo D-1 - carros apresentados"
click at [358, 258] on div "Aquisição ABI (Preços, contratos, etc.)" at bounding box center [390, 254] width 257 height 23
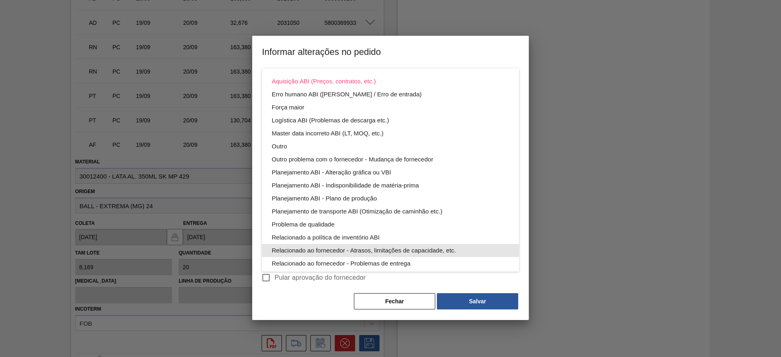
click at [388, 253] on div "Relacionado ao fornecedor - Atrasos, limitações de capacidade, etc." at bounding box center [391, 250] width 238 height 13
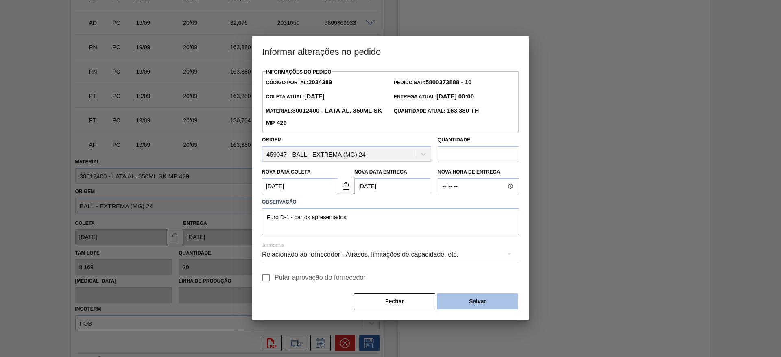
click at [480, 305] on button "Salvar" at bounding box center [477, 301] width 81 height 16
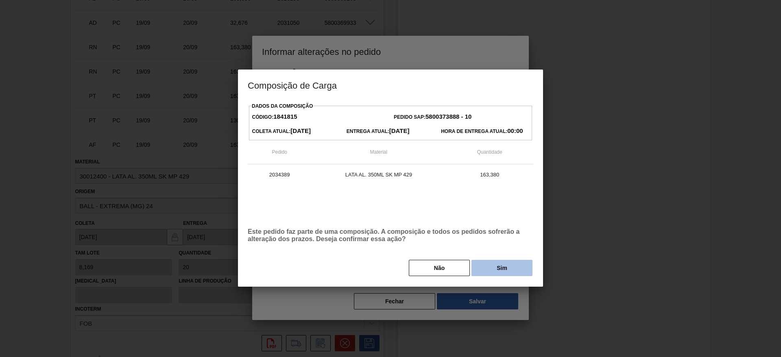
click at [497, 269] on button "Sim" at bounding box center [502, 268] width 61 height 16
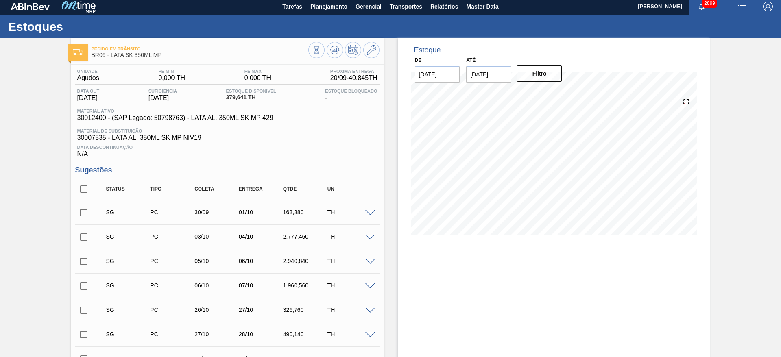
scroll to position [0, 0]
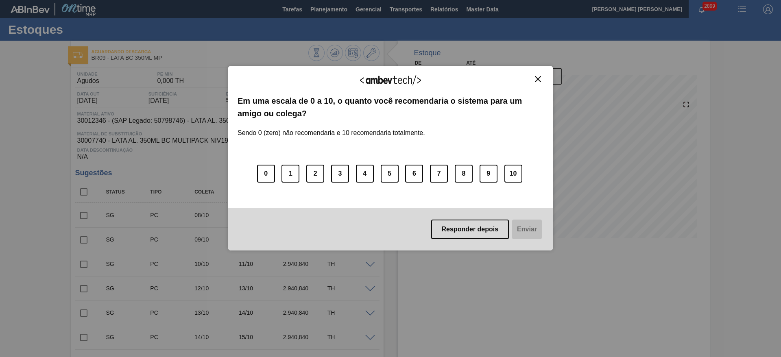
click at [539, 81] on img "Close" at bounding box center [538, 79] width 6 height 6
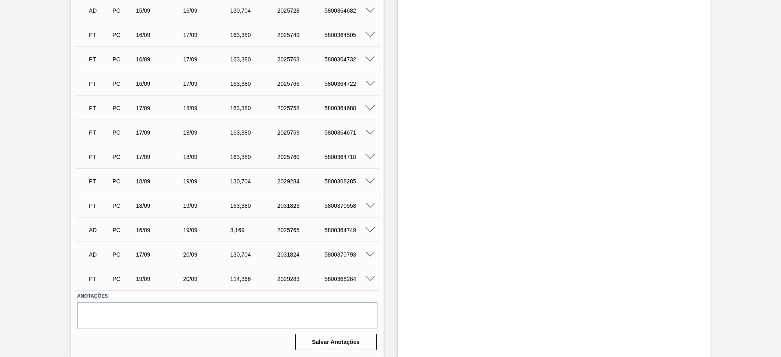
scroll to position [663, 0]
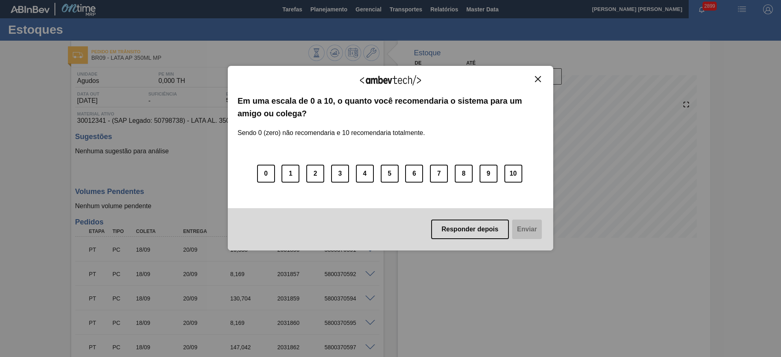
click at [536, 81] on img "Close" at bounding box center [538, 79] width 6 height 6
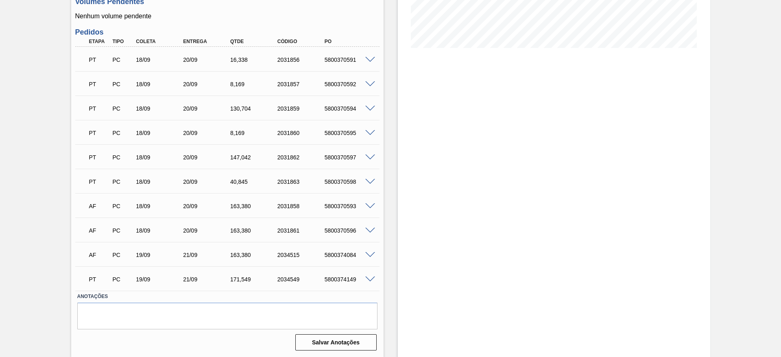
scroll to position [190, 0]
click at [369, 254] on span at bounding box center [370, 255] width 10 height 6
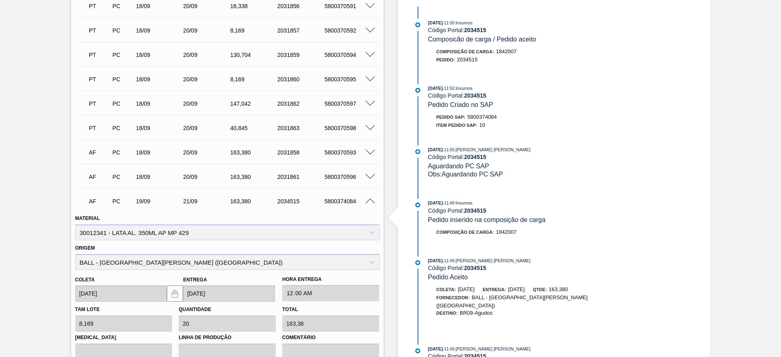
scroll to position [313, 0]
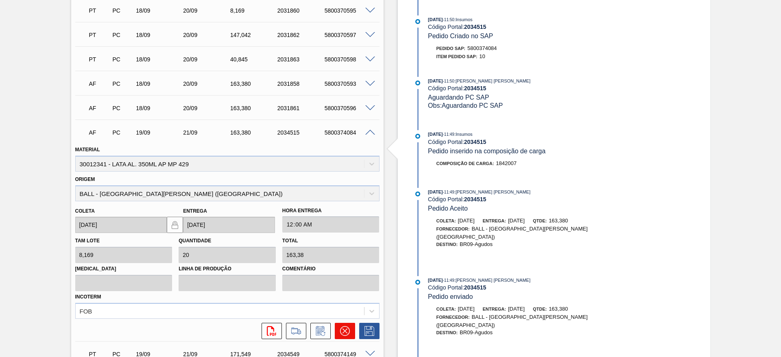
click at [345, 329] on icon at bounding box center [345, 331] width 10 height 10
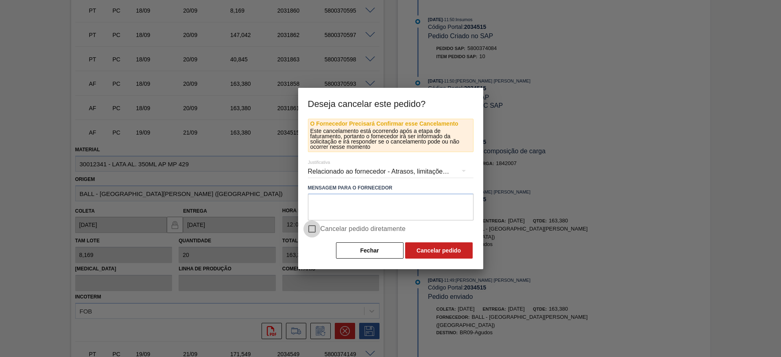
click at [318, 228] on input "Cancelar pedido diretamente" at bounding box center [312, 229] width 17 height 17
checkbox input "true"
click at [421, 246] on button "Cancelar pedido" at bounding box center [439, 251] width 68 height 16
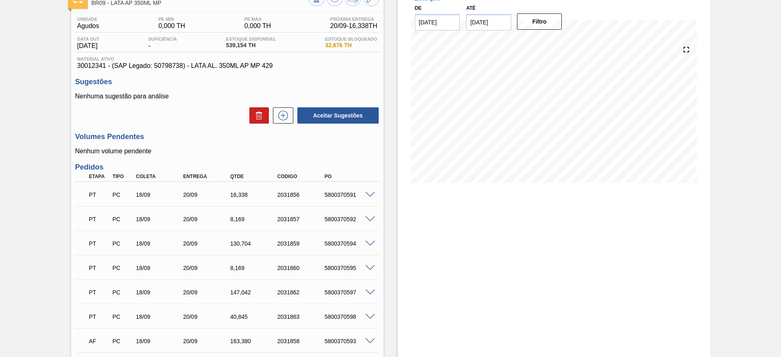
scroll to position [7, 0]
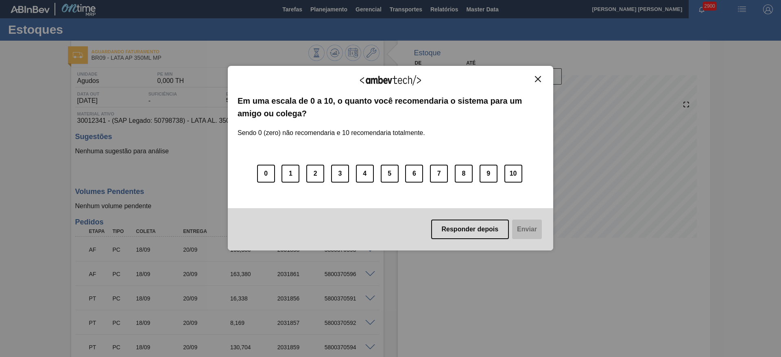
click at [539, 79] on img "Close" at bounding box center [538, 79] width 6 height 6
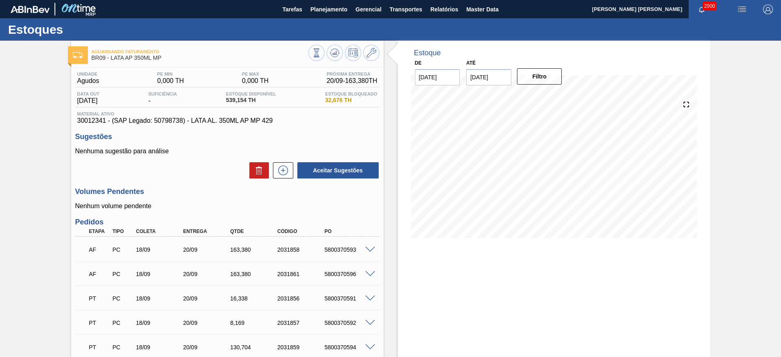
scroll to position [166, 0]
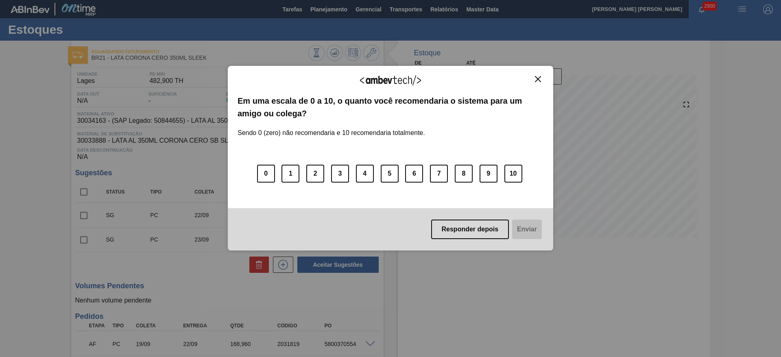
click at [539, 79] on img "Close" at bounding box center [538, 79] width 6 height 6
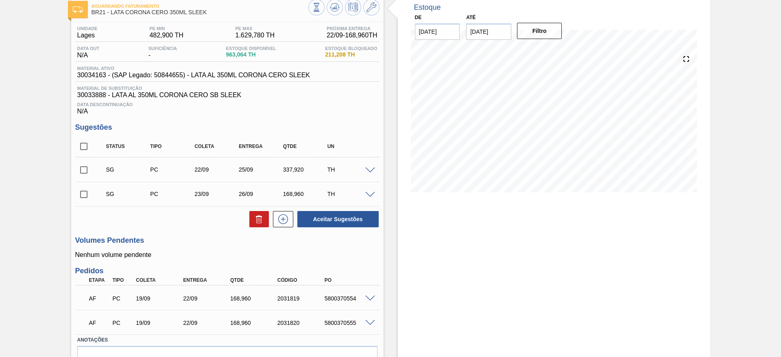
scroll to position [90, 0]
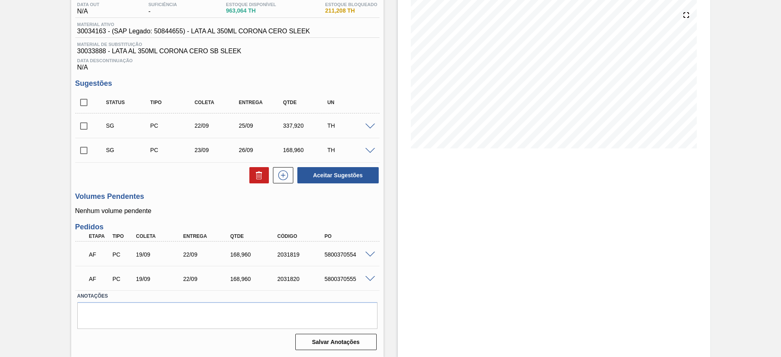
click at [371, 253] on span at bounding box center [370, 255] width 10 height 6
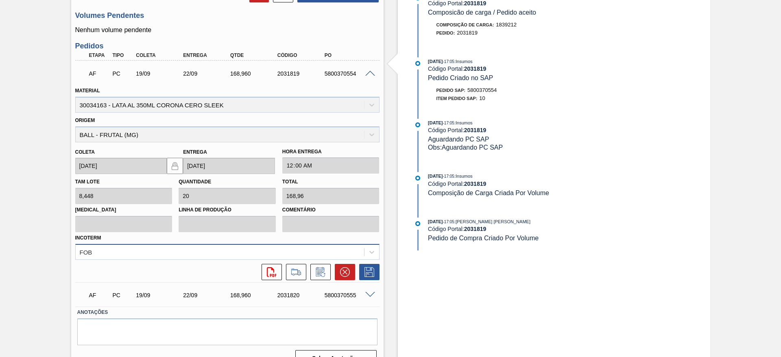
scroll to position [273, 0]
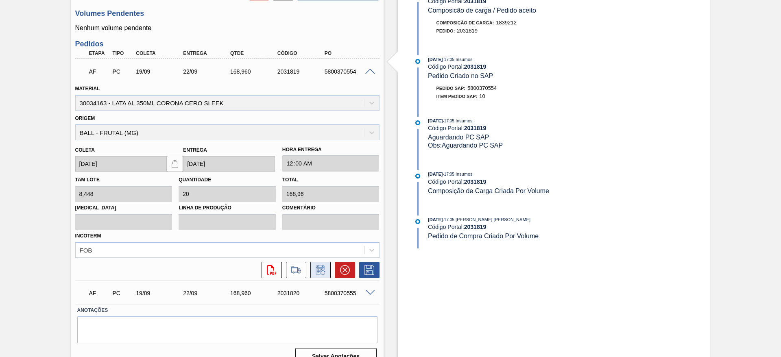
click at [319, 275] on icon at bounding box center [320, 270] width 13 height 10
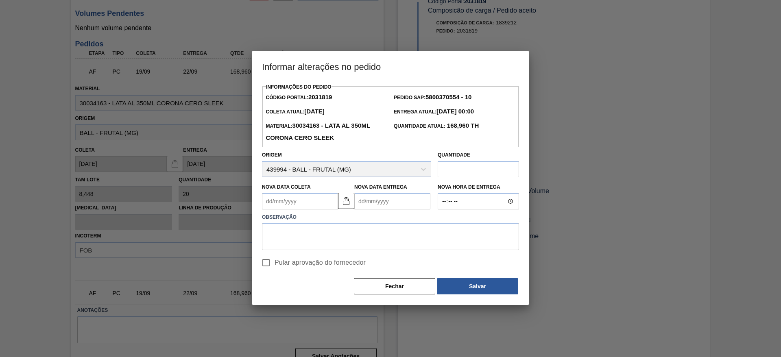
click at [304, 204] on Coleta2031819 "Nova Data Coleta" at bounding box center [300, 201] width 76 height 16
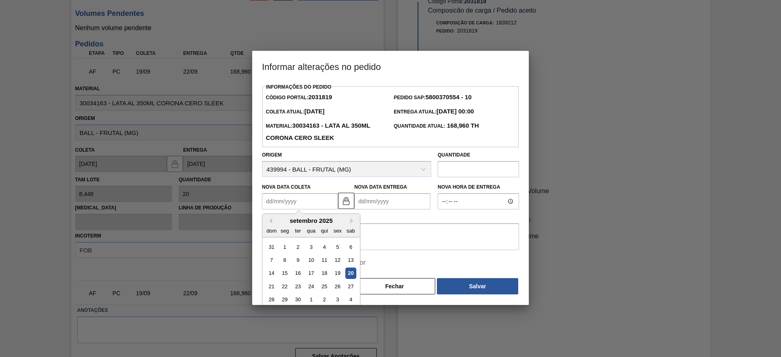
click at [351, 275] on div "20" at bounding box center [350, 273] width 11 height 11
type Coleta2031819 "[DATE]"
type Entrega2031819 "23/09/2025"
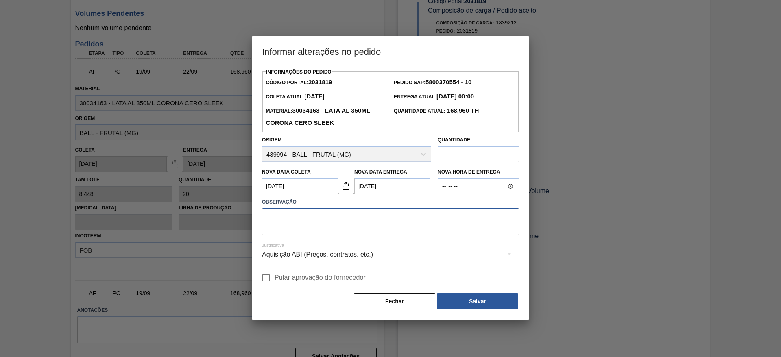
click at [322, 222] on textarea at bounding box center [390, 221] width 257 height 27
paste textarea "Furo D-1 - carros apresentados"
type textarea "Furo D-1 - carros apresentados"
click at [321, 256] on div "Aquisição ABI (Preços, contratos, etc.)" at bounding box center [390, 254] width 257 height 23
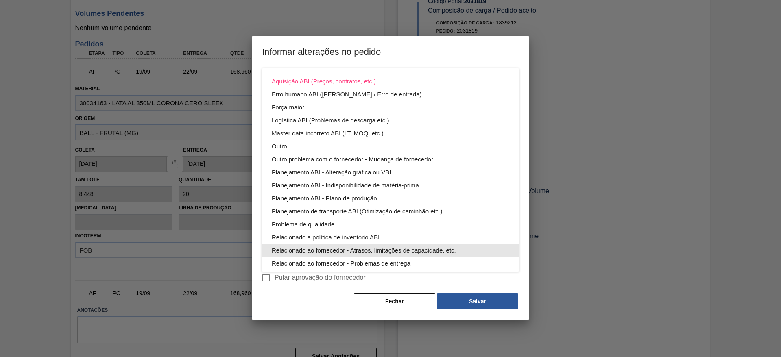
click at [378, 249] on div "Relacionado ao fornecedor - Atrasos, limitações de capacidade, etc." at bounding box center [391, 250] width 238 height 13
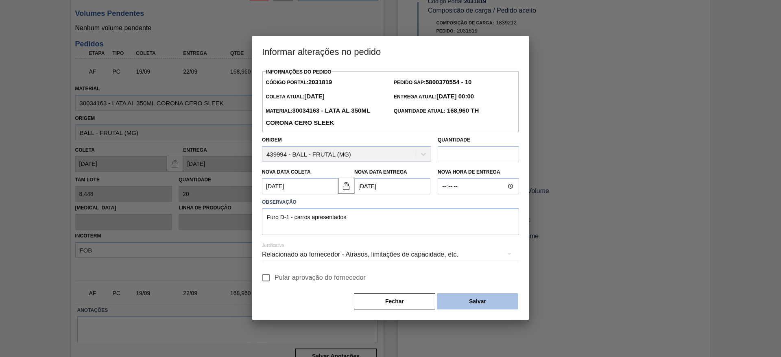
click at [457, 298] on button "Salvar" at bounding box center [477, 301] width 81 height 16
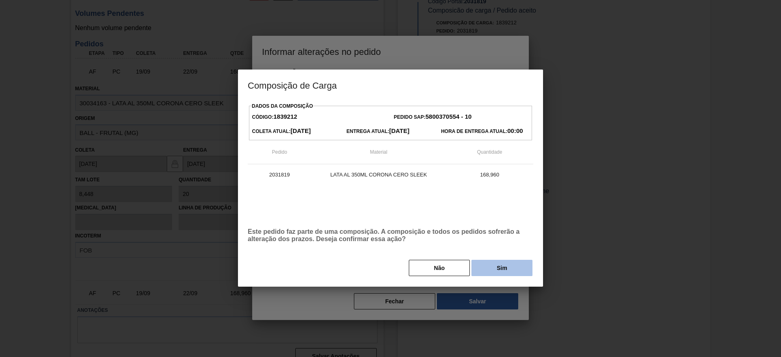
click at [481, 270] on button "Sim" at bounding box center [502, 268] width 61 height 16
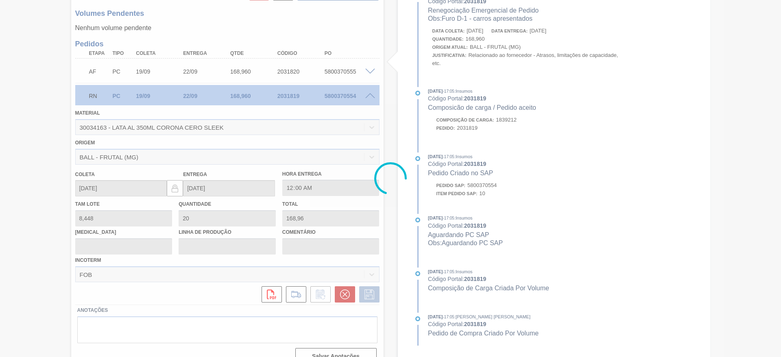
scroll to position [90, 0]
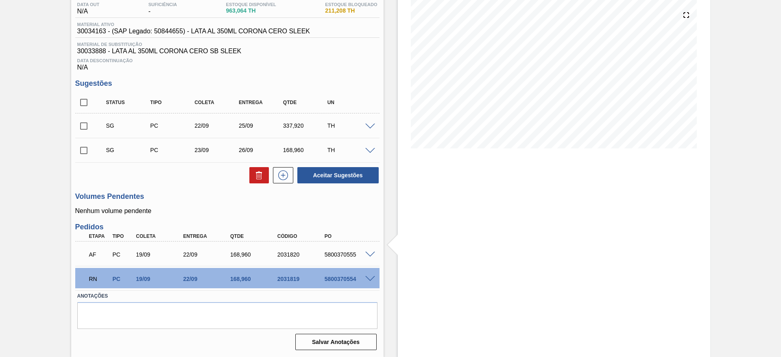
click at [368, 255] on span at bounding box center [370, 255] width 10 height 6
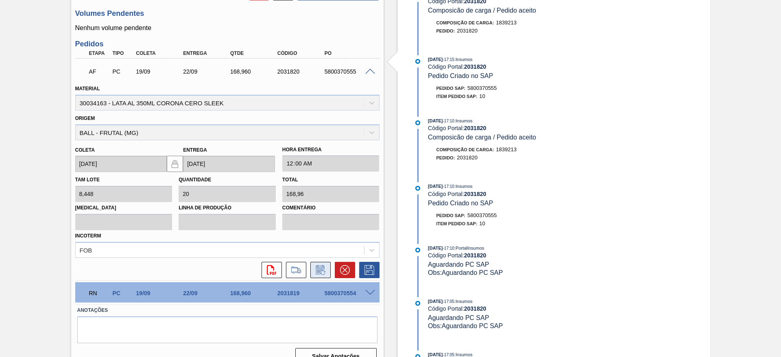
click at [319, 272] on icon at bounding box center [320, 270] width 13 height 10
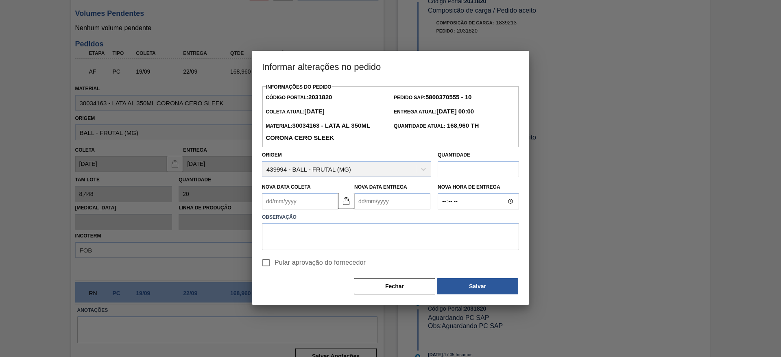
click at [313, 205] on Coleta2031820 "Nova Data Coleta" at bounding box center [300, 201] width 76 height 16
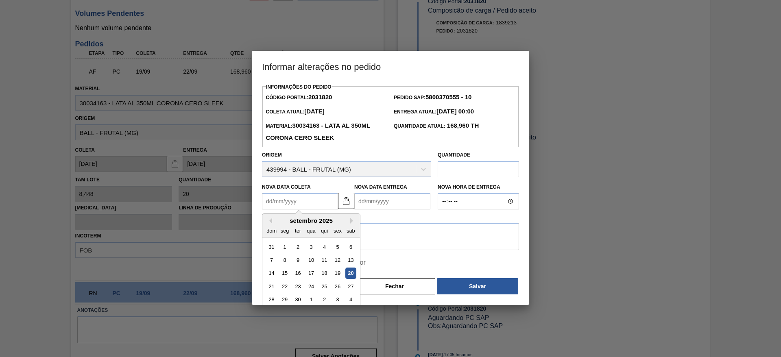
click at [354, 277] on div "20" at bounding box center [350, 273] width 11 height 11
type Coleta2031820 "[DATE]"
type Entrega2031820 "23/09/2025"
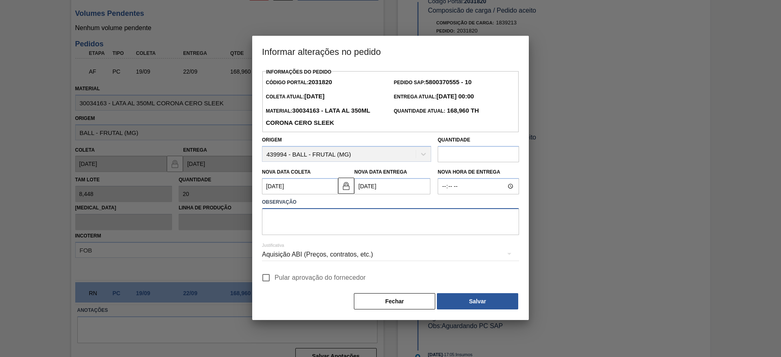
click at [333, 225] on textarea at bounding box center [390, 221] width 257 height 27
paste textarea "Furo D-1 - carros apresentados"
type textarea "Furo D-1 - carros apresentados"
click at [342, 254] on div "Aquisição ABI (Preços, contratos, etc.)" at bounding box center [390, 254] width 257 height 23
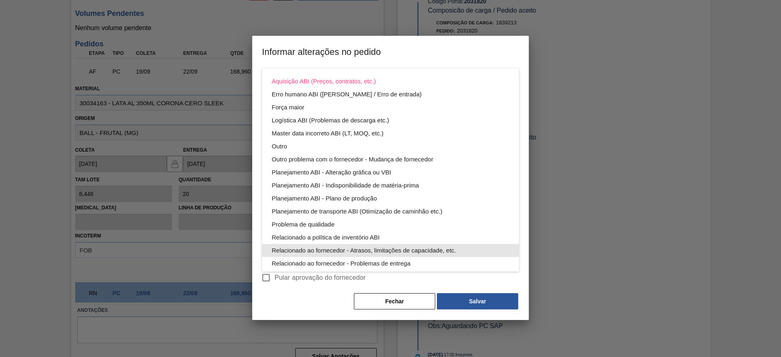
click at [386, 249] on div "Relacionado ao fornecedor - Atrasos, limitações de capacidade, etc." at bounding box center [391, 250] width 238 height 13
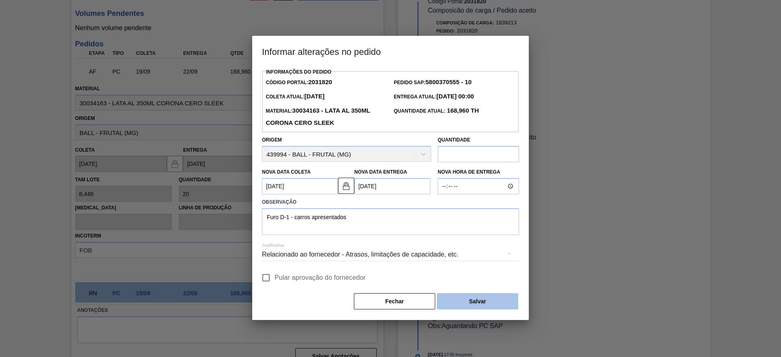
click at [469, 299] on button "Salvar" at bounding box center [477, 301] width 81 height 16
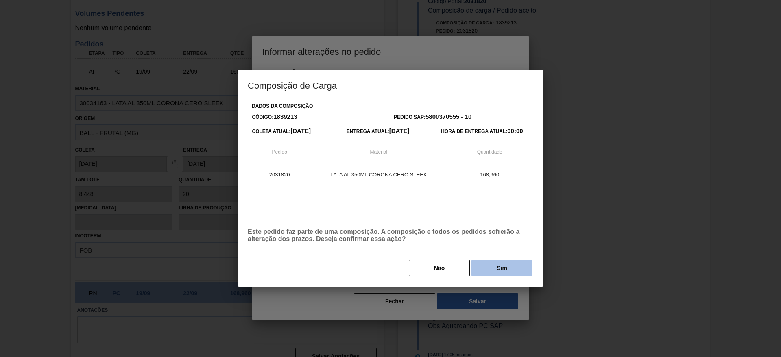
click at [494, 272] on button "Sim" at bounding box center [502, 268] width 61 height 16
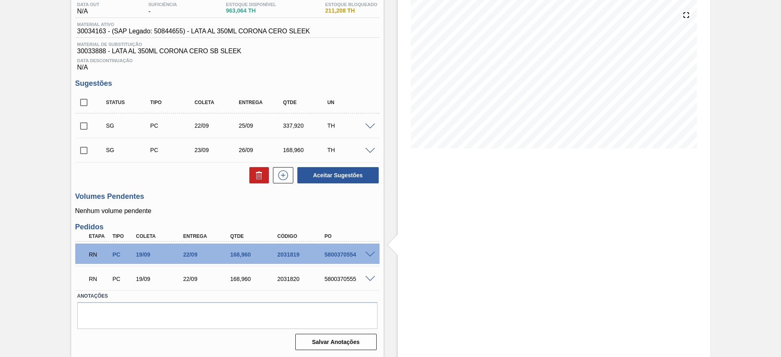
scroll to position [90, 0]
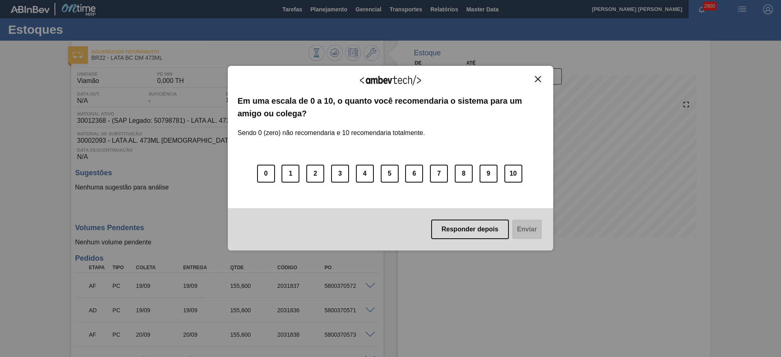
click at [538, 79] on img "Close" at bounding box center [538, 79] width 6 height 6
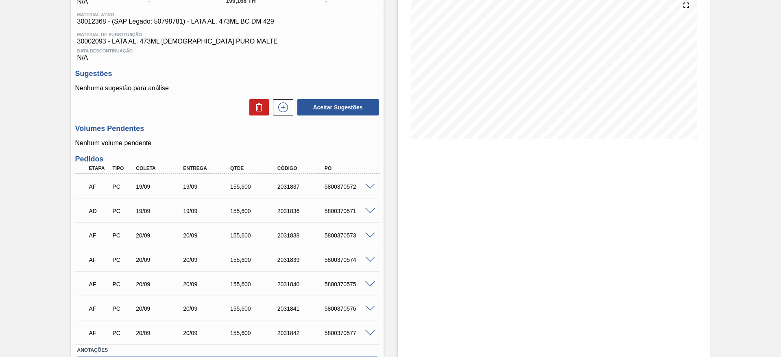
scroll to position [122, 0]
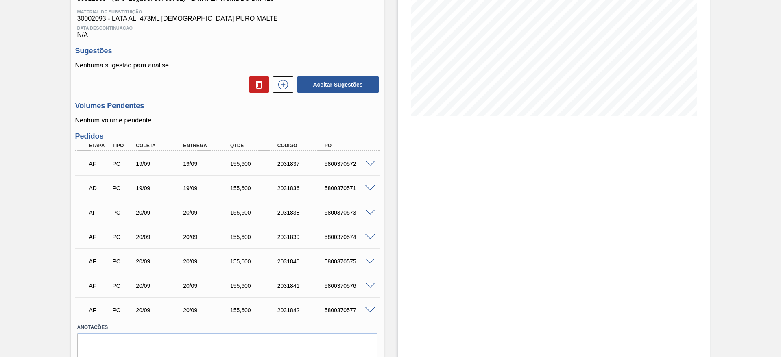
click at [370, 164] on span at bounding box center [370, 164] width 10 height 6
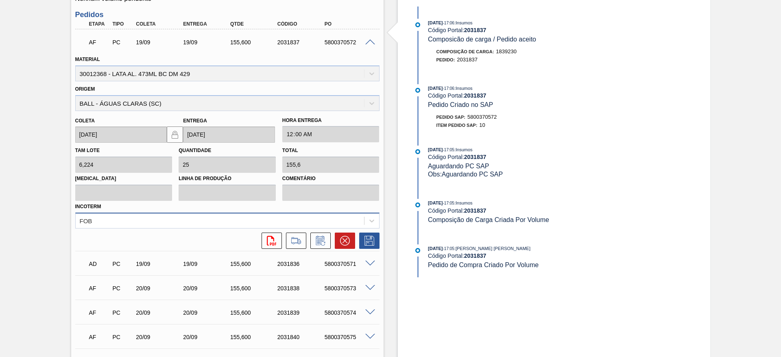
scroll to position [244, 0]
click at [321, 242] on icon at bounding box center [323, 243] width 4 height 4
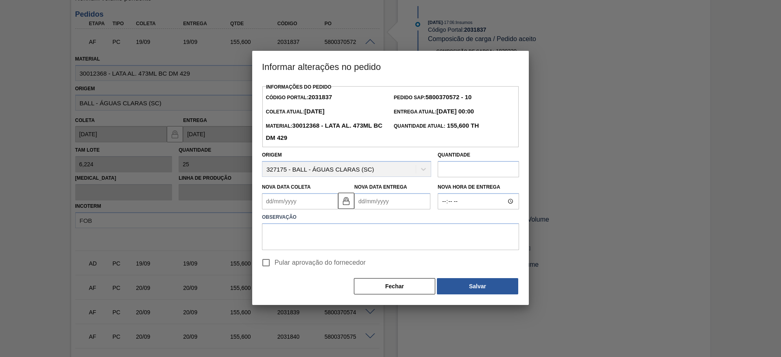
drag, startPoint x: 309, startPoint y: 203, endPoint x: 314, endPoint y: 203, distance: 4.5
click at [309, 202] on Coleta2031837 "Nova Data Coleta" at bounding box center [300, 201] width 76 height 16
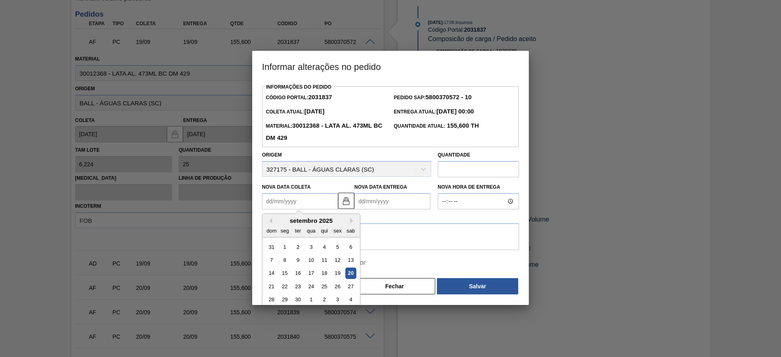
click at [352, 274] on div "20" at bounding box center [350, 273] width 11 height 11
type Coleta2031837 "[DATE]"
type Entrega2031837 "[DATE]"
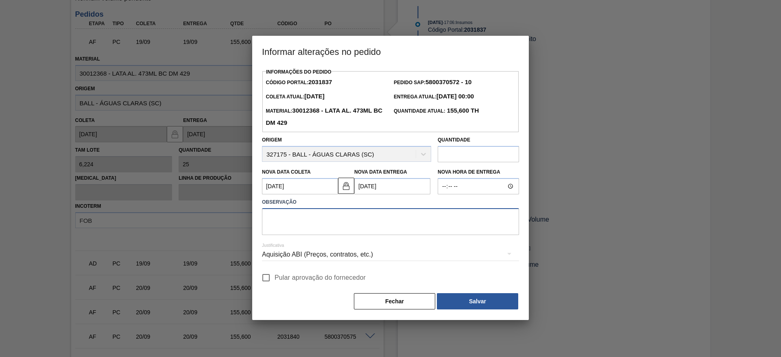
click at [344, 223] on textarea at bounding box center [390, 221] width 257 height 27
paste textarea "Furo D-1 - carros apresentados"
click at [368, 253] on div "Aquisição ABI (Preços, contratos, etc.)" at bounding box center [390, 254] width 257 height 23
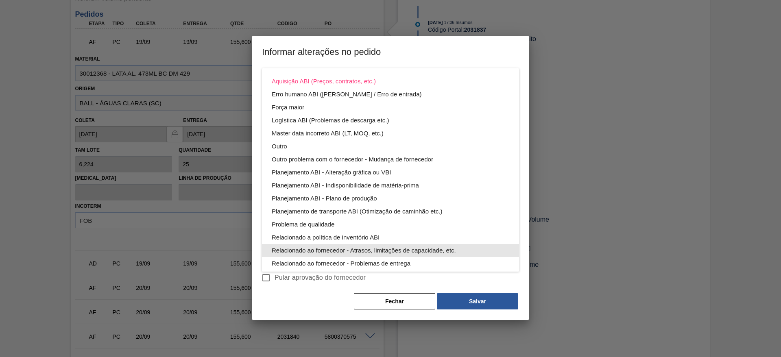
click at [420, 249] on div "Relacionado ao fornecedor - Atrasos, limitações de capacidade, etc." at bounding box center [391, 250] width 238 height 13
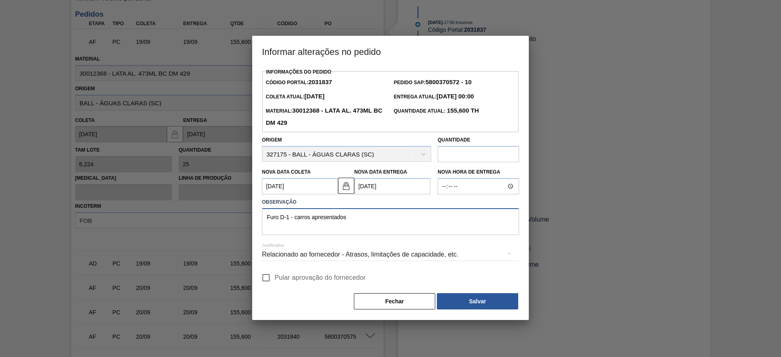
drag, startPoint x: 360, startPoint y: 220, endPoint x: 294, endPoint y: 224, distance: 66.0
click at [294, 224] on textarea "Furo D-1 - carros apresentados" at bounding box center [390, 221] width 257 height 27
type textarea "Furo D-1 - giro da frota"
click at [321, 258] on div "Relacionado ao fornecedor - Atrasos, limitações de capacidade, etc." at bounding box center [390, 254] width 257 height 23
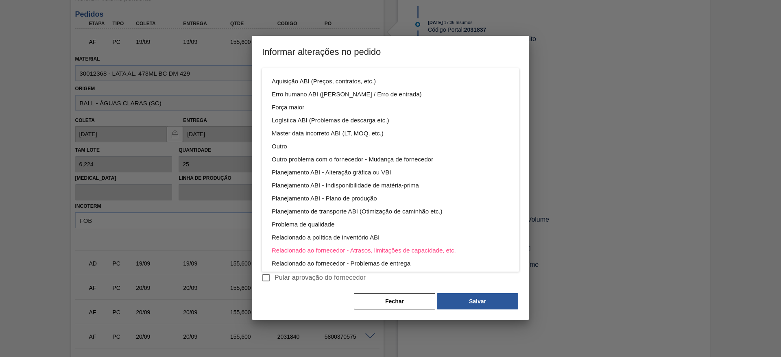
scroll to position [44, 0]
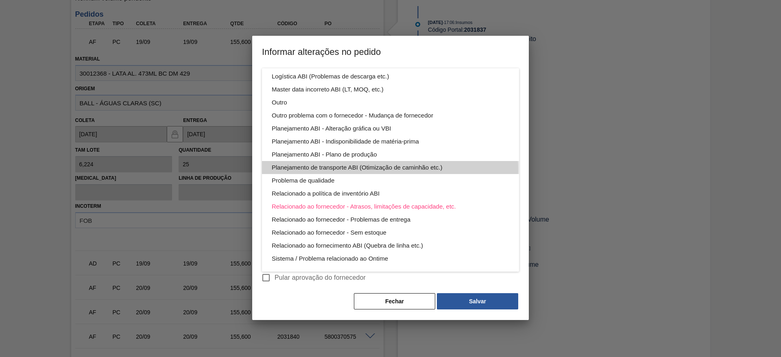
click at [384, 170] on div "Planejamento de transporte ABI (Otimização de caminhão etc.)" at bounding box center [391, 167] width 238 height 13
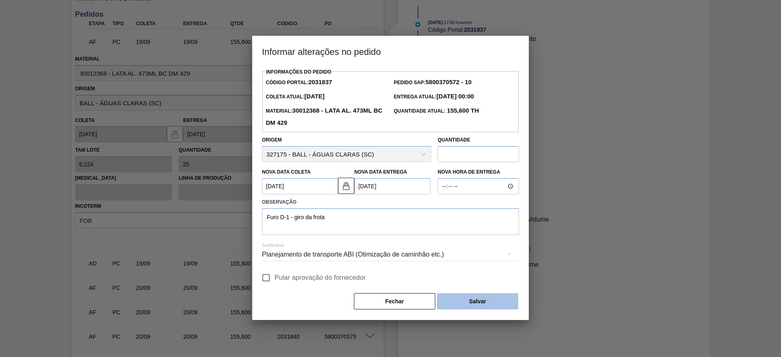
click at [481, 304] on button "Salvar" at bounding box center [477, 301] width 81 height 16
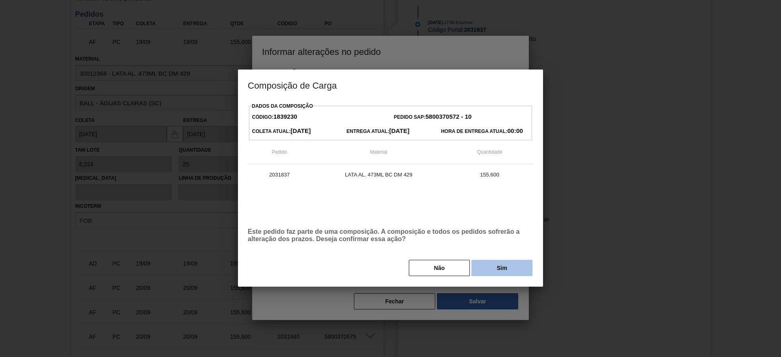
click at [509, 273] on button "Sim" at bounding box center [502, 268] width 61 height 16
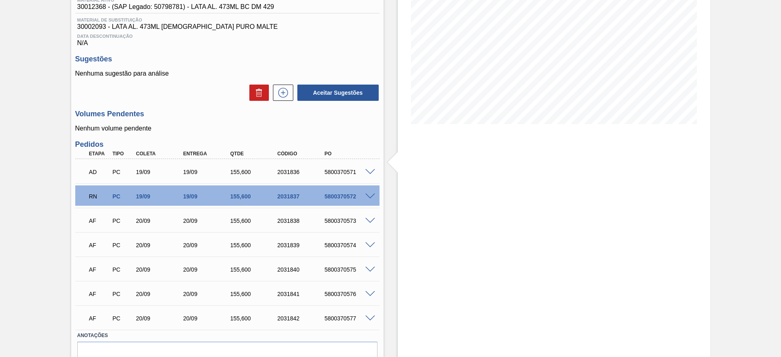
scroll to position [92, 0]
